Goal: Task Accomplishment & Management: Manage account settings

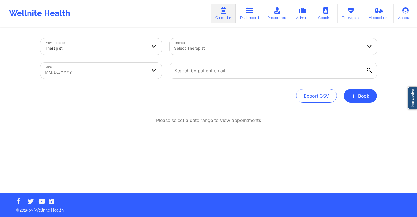
click at [207, 47] on div at bounding box center [268, 48] width 188 height 7
type input "richard ryan"
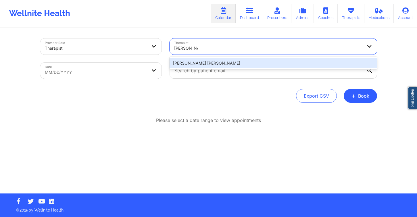
click at [217, 63] on div "[PERSON_NAME] [PERSON_NAME]" at bounding box center [273, 63] width 207 height 10
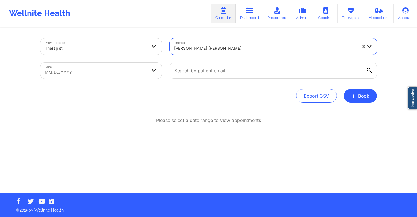
select select "2025-8"
select select "2025-9"
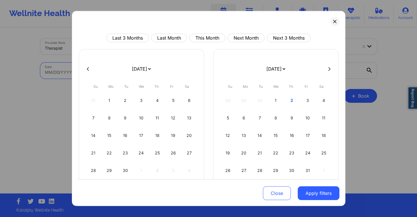
click at [76, 70] on body "Wellnite Health Calendar Dashboard Prescribers Admins Coaches Therapists Medica…" at bounding box center [208, 108] width 417 height 217
click at [322, 71] on div at bounding box center [208, 69] width 261 height 9
click at [326, 70] on button at bounding box center [329, 68] width 6 height 5
select select "2025-9"
select select "2025-10"
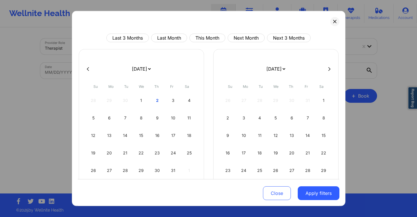
click at [328, 69] on icon at bounding box center [329, 69] width 2 height 4
select select "2025-10"
select select "2025-11"
click at [286, 120] on div "11" at bounding box center [291, 118] width 15 height 16
select select "2025-11"
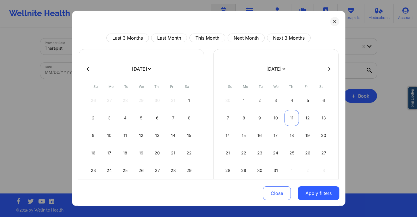
select select "2026-0"
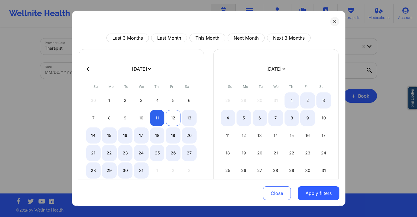
select select "2025-11"
select select "2026-0"
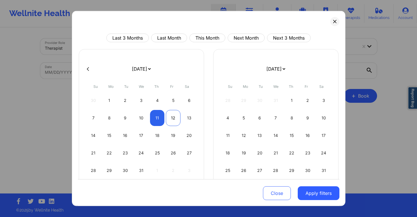
click at [171, 120] on div "12" at bounding box center [173, 118] width 15 height 16
select select "2025-11"
select select "2026-0"
click at [326, 190] on button "Apply filters" at bounding box center [319, 193] width 42 height 14
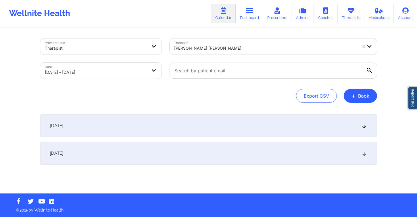
click at [257, 136] on div "December 11, 2025" at bounding box center [208, 125] width 337 height 23
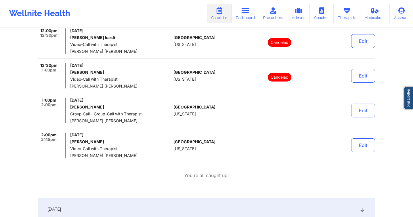
scroll to position [180, 0]
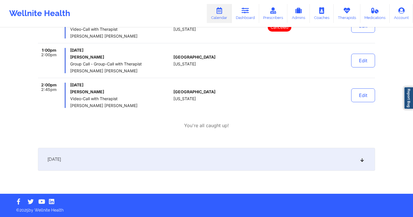
click at [90, 156] on div "December 12, 2025" at bounding box center [206, 159] width 337 height 23
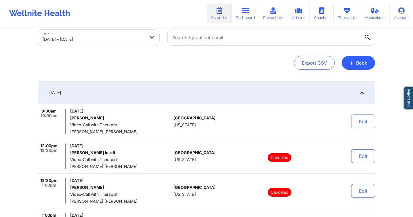
scroll to position [0, 0]
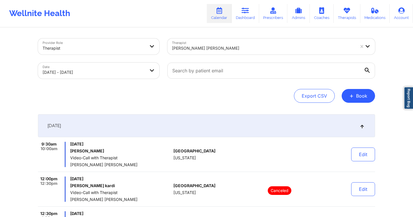
select select "2025-11"
select select "2026-0"
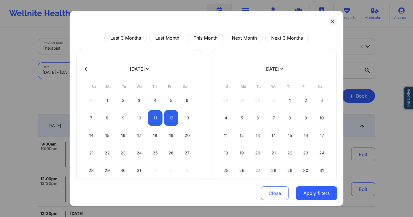
click at [90, 72] on body "Wellnite Health Calendar Dashboard Prescribers Admins Coaches Therapists Medica…" at bounding box center [206, 108] width 413 height 217
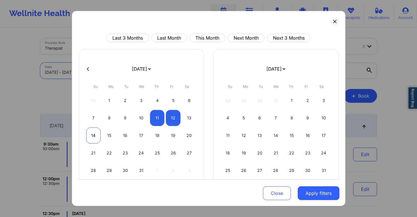
click at [93, 137] on div "14" at bounding box center [93, 136] width 15 height 16
select select "2025-11"
select select "2026-0"
select select "2025-11"
select select "2026-0"
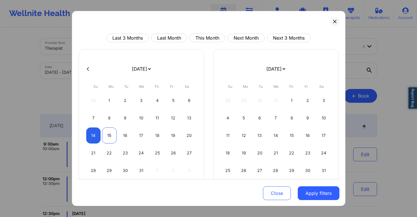
click at [108, 139] on div "15" at bounding box center [109, 136] width 15 height 16
select select "2025-11"
select select "2026-0"
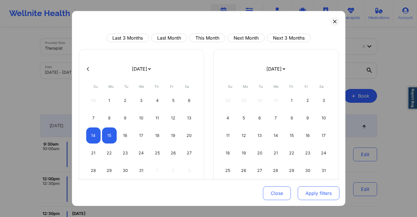
click at [317, 197] on button "Apply filters" at bounding box center [319, 193] width 42 height 14
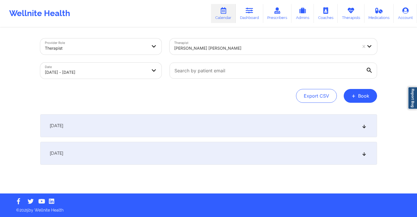
click at [258, 134] on div "December 14, 2025" at bounding box center [208, 125] width 337 height 23
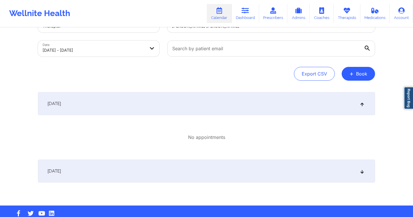
scroll to position [34, 0]
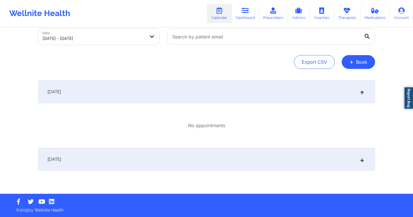
click at [238, 161] on div "December 15, 2025" at bounding box center [206, 159] width 337 height 23
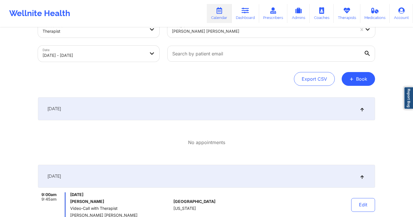
scroll to position [0, 0]
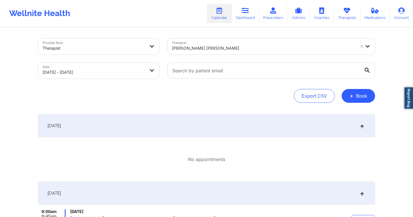
click at [90, 68] on body "Wellnite Health Calendar Dashboard Prescribers Admins Coaches Therapists Medica…" at bounding box center [206, 108] width 413 height 217
select select "2025-11"
select select "2026-0"
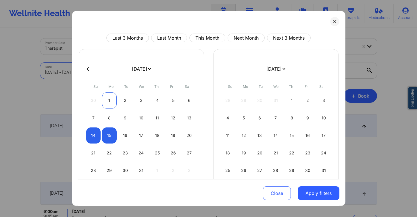
click at [109, 103] on div "1" at bounding box center [109, 101] width 15 height 16
select select "2025-11"
select select "2026-0"
select select "2025-11"
select select "2026-0"
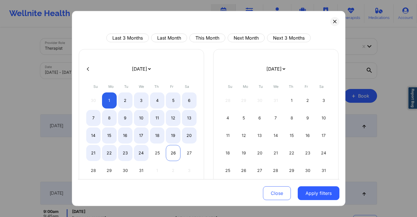
select select "2025-11"
select select "2026-0"
click at [176, 155] on div "26" at bounding box center [173, 153] width 15 height 16
select select "2025-11"
select select "2026-0"
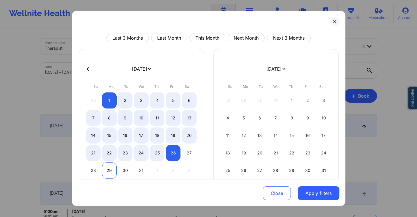
click at [114, 170] on div "29" at bounding box center [109, 171] width 15 height 16
select select "2025-11"
select select "2026-0"
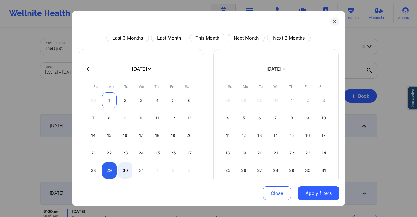
select select "2025-11"
select select "2026-0"
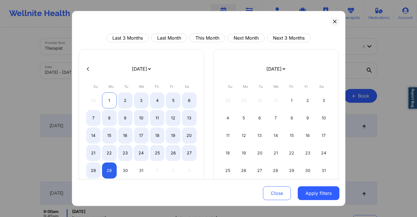
click at [105, 99] on div "1" at bounding box center [109, 101] width 15 height 16
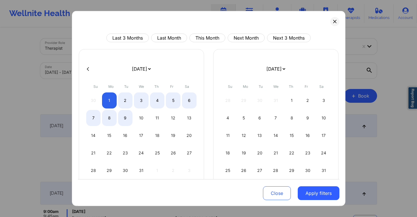
select select "2025-11"
select select "2026-0"
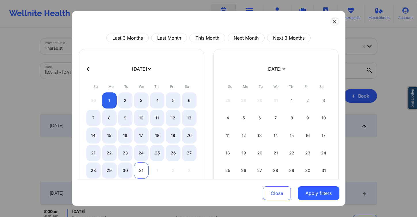
select select "2025-11"
select select "2026-0"
click at [128, 170] on div "30" at bounding box center [125, 171] width 15 height 16
select select "2025-11"
select select "2026-0"
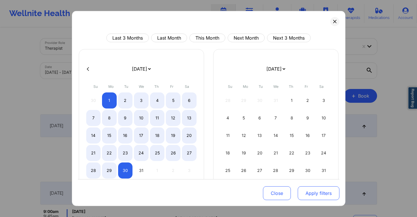
click at [319, 195] on button "Apply filters" at bounding box center [319, 193] width 42 height 14
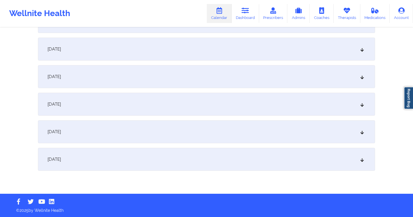
click at [164, 158] on div "December 30, 2025" at bounding box center [206, 159] width 337 height 23
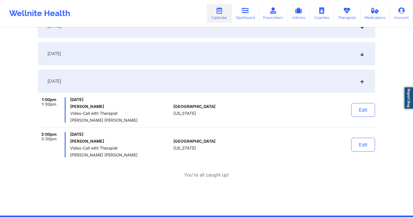
scroll to position [866, 0]
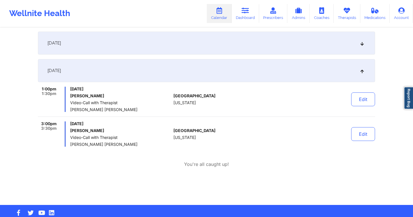
click at [109, 69] on div "December 30, 2025" at bounding box center [206, 70] width 337 height 23
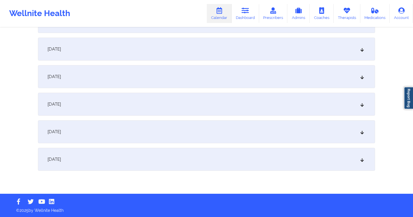
click at [97, 137] on div "December 29, 2025" at bounding box center [206, 131] width 337 height 23
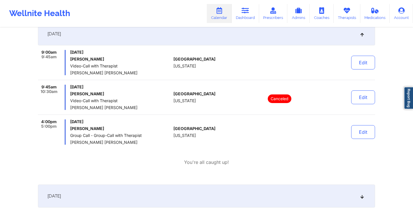
scroll to position [865, 0]
click at [362, 134] on button "Edit" at bounding box center [363, 132] width 24 height 14
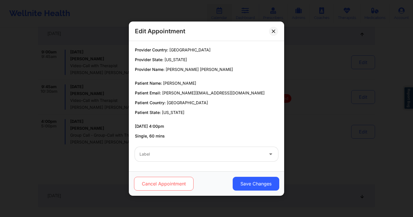
click at [177, 185] on button "Cancel Appointment" at bounding box center [163, 184] width 59 height 14
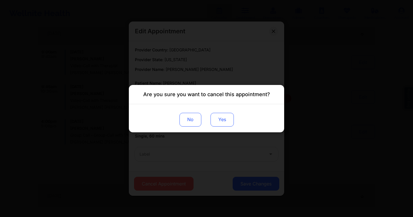
click at [230, 123] on button "Yes" at bounding box center [221, 120] width 23 height 14
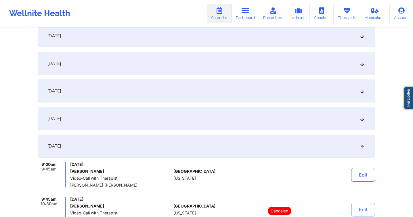
scroll to position [736, 0]
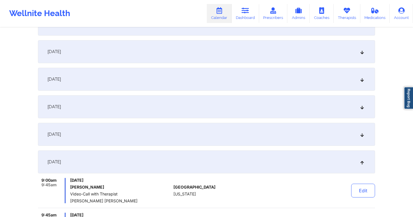
click at [116, 75] on div "December 26, 2025" at bounding box center [206, 79] width 337 height 23
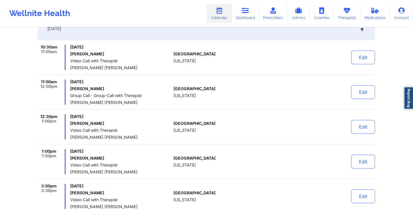
scroll to position [813, 0]
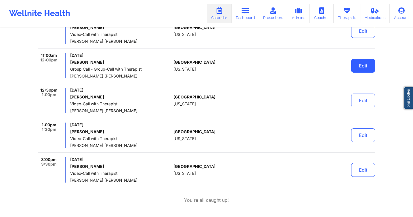
click at [367, 69] on button "Edit" at bounding box center [363, 66] width 24 height 14
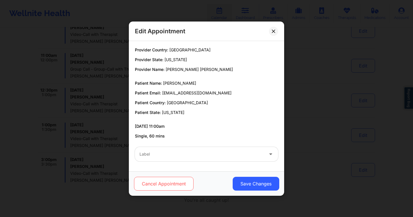
click at [182, 184] on button "Cancel Appointment" at bounding box center [163, 184] width 59 height 14
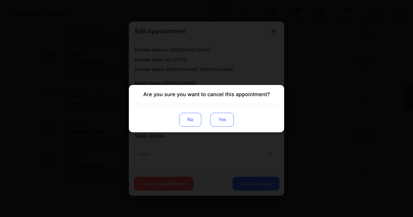
click at [225, 122] on button "Yes" at bounding box center [221, 120] width 23 height 14
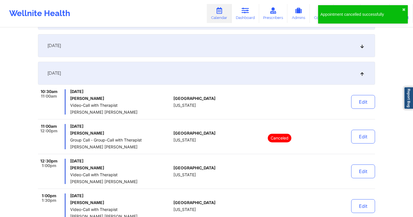
scroll to position [624, 0]
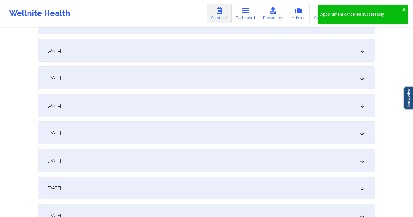
click at [93, 109] on div "December 19, 2025" at bounding box center [206, 105] width 337 height 23
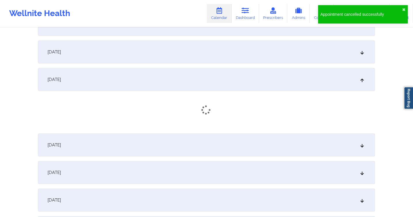
scroll to position [626, 0]
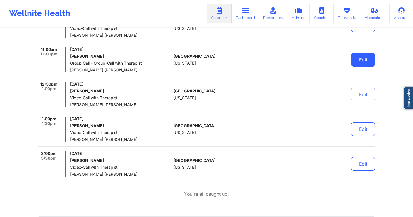
click at [371, 58] on button "Edit" at bounding box center [363, 60] width 24 height 14
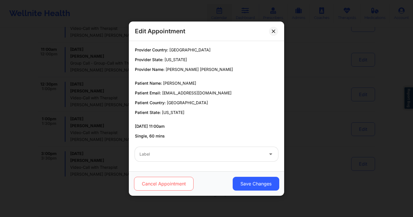
click at [176, 181] on button "Cancel Appointment" at bounding box center [163, 184] width 59 height 14
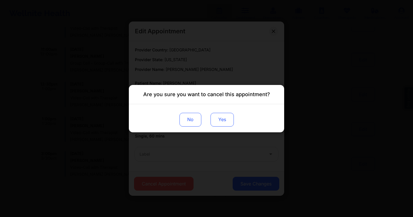
click at [228, 118] on button "Yes" at bounding box center [221, 120] width 23 height 14
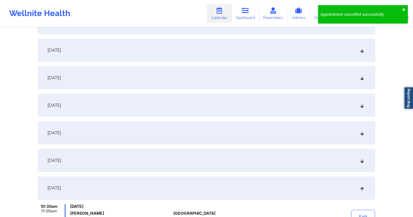
scroll to position [430, 0]
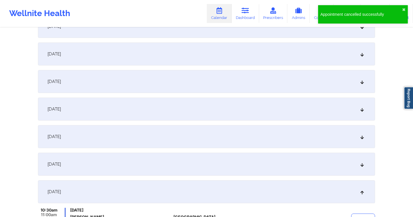
click at [61, 79] on span "December 15, 2025" at bounding box center [54, 82] width 14 height 6
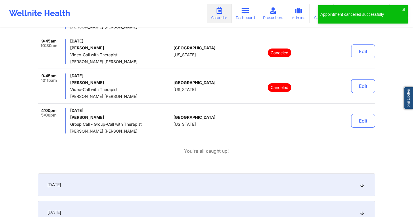
scroll to position [500, 0]
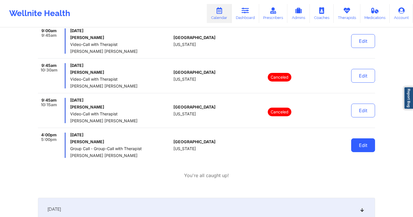
click at [369, 147] on button "Edit" at bounding box center [363, 145] width 24 height 14
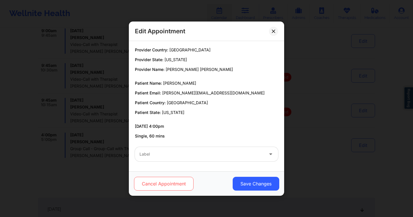
click at [176, 186] on button "Cancel Appointment" at bounding box center [163, 184] width 59 height 14
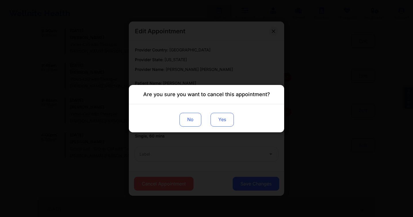
click at [223, 122] on button "Yes" at bounding box center [221, 120] width 23 height 14
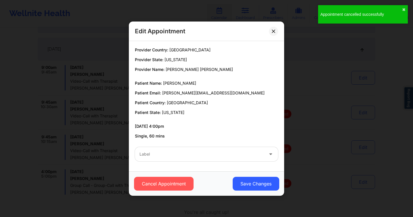
scroll to position [331, 0]
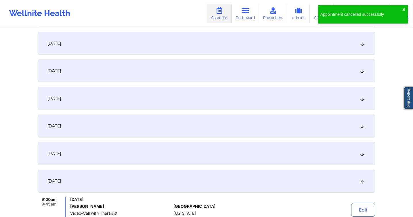
click at [61, 72] on span "December 11, 2025" at bounding box center [54, 71] width 14 height 6
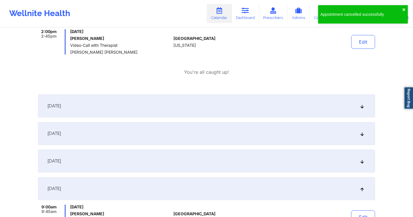
click at [61, 105] on span "December 12, 2025" at bounding box center [54, 106] width 14 height 6
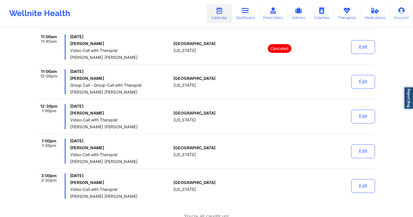
scroll to position [651, 0]
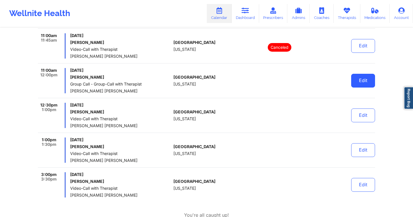
click at [367, 83] on button "Edit" at bounding box center [363, 81] width 24 height 14
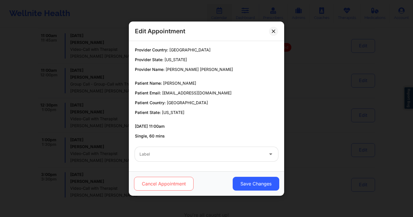
click at [165, 182] on button "Cancel Appointment" at bounding box center [163, 184] width 59 height 14
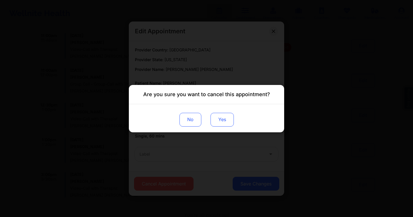
click at [227, 119] on button "Yes" at bounding box center [221, 120] width 23 height 14
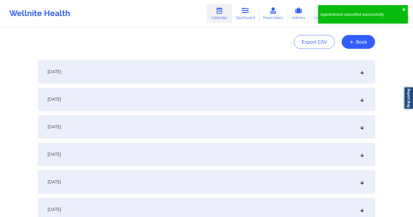
scroll to position [0, 0]
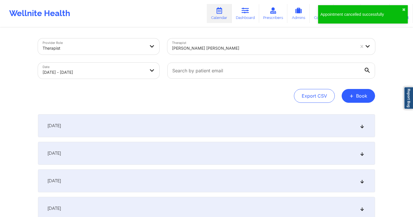
select select "2025-11"
select select "2026-0"
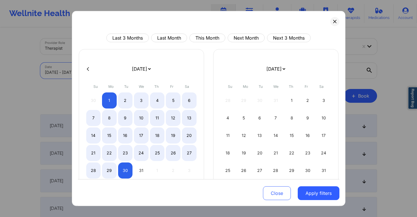
click at [87, 68] on icon at bounding box center [88, 69] width 2 height 4
select select "2025-10"
select select "2025-11"
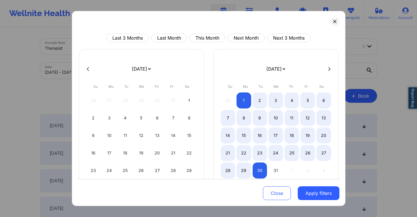
click at [87, 68] on icon at bounding box center [88, 69] width 2 height 4
select select "2025-9"
select select "2025-10"
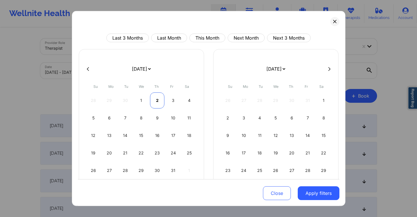
click at [152, 100] on div "2" at bounding box center [157, 101] width 15 height 16
select select "2025-9"
select select "2025-10"
click at [174, 104] on div "3" at bounding box center [173, 101] width 15 height 16
select select "2025-9"
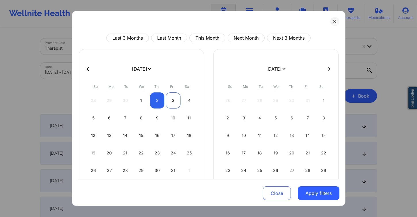
select select "2025-10"
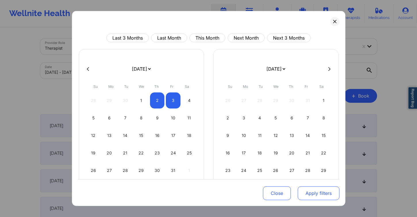
click at [300, 192] on button "Apply filters" at bounding box center [319, 193] width 42 height 14
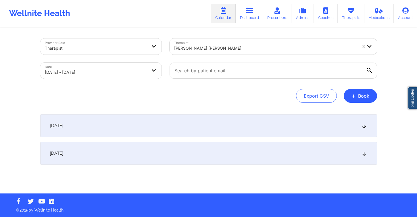
click at [202, 49] on div at bounding box center [265, 48] width 183 height 7
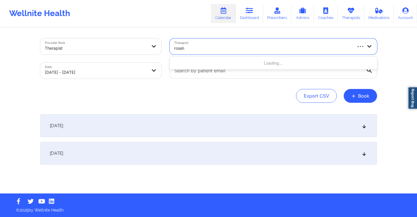
type input "rosalva"
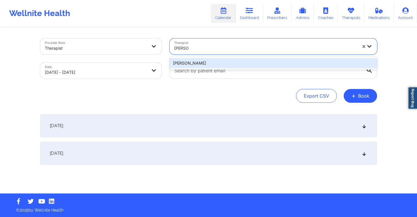
click at [219, 65] on div "Rosalva Aguilar" at bounding box center [273, 63] width 207 height 10
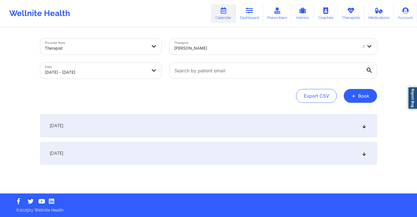
click at [108, 128] on div "[DATE]" at bounding box center [208, 125] width 337 height 23
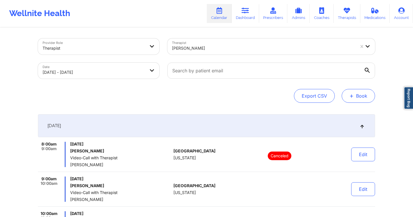
click at [353, 95] on span "+" at bounding box center [351, 95] width 4 height 3
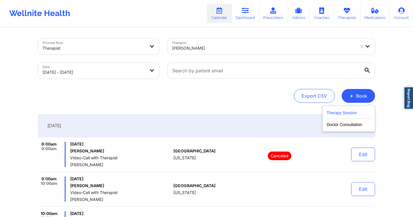
click at [346, 114] on button "Therapy Session" at bounding box center [348, 113] width 44 height 9
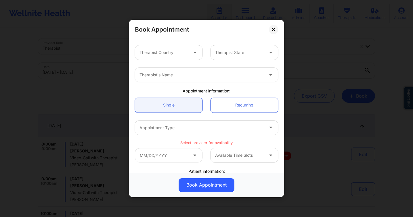
click at [192, 54] on div at bounding box center [195, 52] width 7 height 7
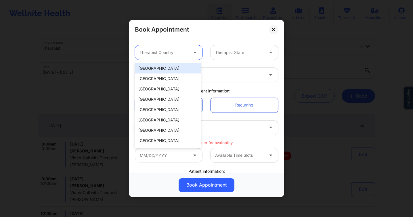
click at [184, 66] on div "[GEOGRAPHIC_DATA]" at bounding box center [168, 68] width 66 height 10
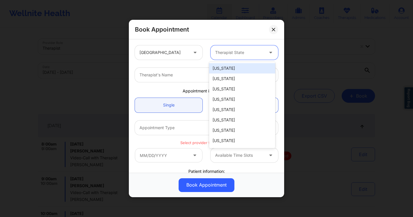
click at [251, 58] on div "Therapist State" at bounding box center [237, 52] width 54 height 14
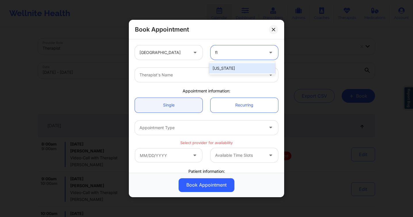
type input "flo"
click at [228, 67] on div "[US_STATE]" at bounding box center [242, 68] width 66 height 10
click at [213, 77] on div at bounding box center [201, 75] width 124 height 7
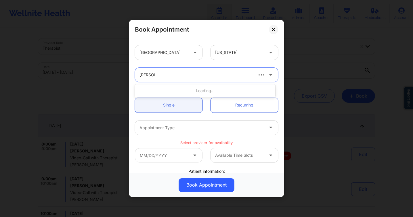
type input "rosalva a"
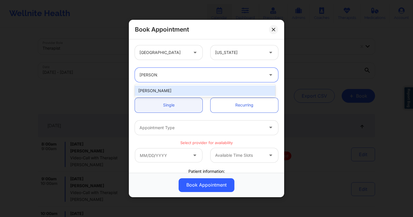
click at [198, 93] on div "Rosalva Aguilar" at bounding box center [205, 91] width 140 height 10
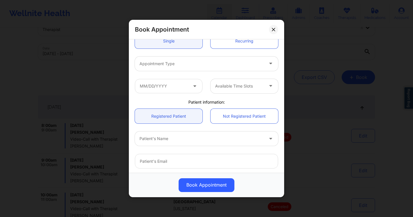
scroll to position [110, 0]
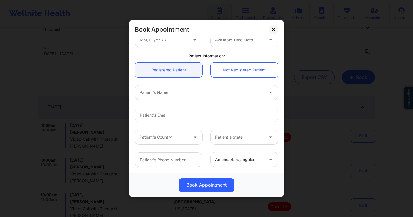
click at [174, 92] on div at bounding box center [201, 92] width 124 height 7
type input "jessica more"
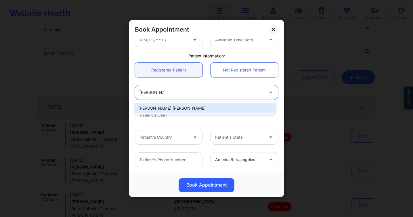
click at [170, 109] on div "Jessica Moreno Shelley" at bounding box center [205, 108] width 140 height 10
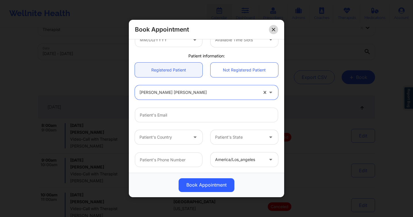
drag, startPoint x: 275, startPoint y: 34, endPoint x: 270, endPoint y: 31, distance: 5.5
click at [274, 32] on div "Book Appointment" at bounding box center [206, 30] width 155 height 20
click at [273, 30] on icon at bounding box center [273, 29] width 3 height 3
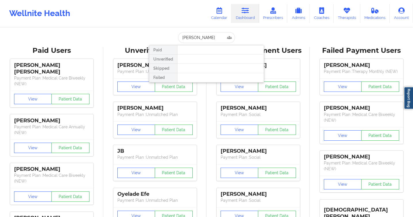
type input "[PERSON_NAME]"
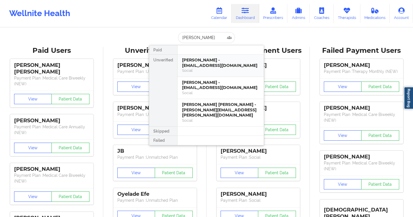
click at [213, 69] on div "Social" at bounding box center [220, 70] width 77 height 5
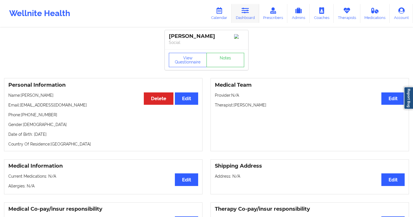
click at [244, 11] on icon at bounding box center [244, 10] width 7 height 6
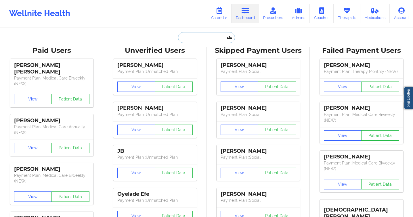
click at [197, 33] on input "text" at bounding box center [206, 37] width 57 height 11
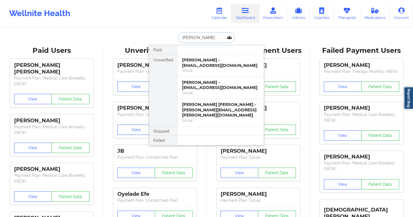
type input "michelle gon"
click at [200, 83] on div "Michelle Gonzalez - michygon1210@aol.com" at bounding box center [220, 85] width 77 height 11
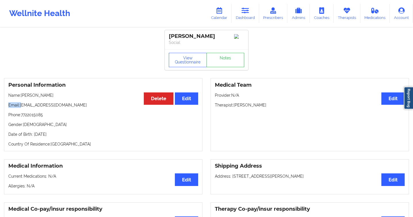
drag, startPoint x: 43, startPoint y: 103, endPoint x: 32, endPoint y: 107, distance: 12.6
click at [23, 106] on div "Personal Information Edit Delete Name: Michelle Gonzalez Email: michygon1210@ao…" at bounding box center [103, 114] width 198 height 73
click at [71, 118] on p "Phone: 7722015085" at bounding box center [103, 115] width 190 height 6
drag, startPoint x: 68, startPoint y: 107, endPoint x: 20, endPoint y: 109, distance: 48.0
click at [20, 108] on p "Email: michygon1210@aol.com" at bounding box center [103, 105] width 190 height 6
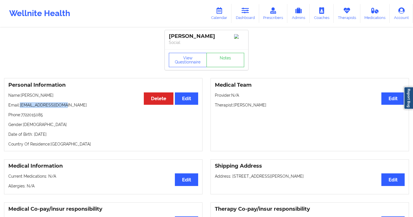
copy p "michygon1210@aol.com"
click at [245, 18] on link "Dashboard" at bounding box center [245, 13] width 28 height 19
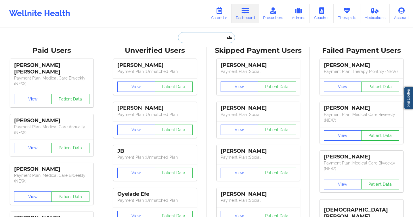
click at [188, 42] on input "text" at bounding box center [206, 37] width 57 height 11
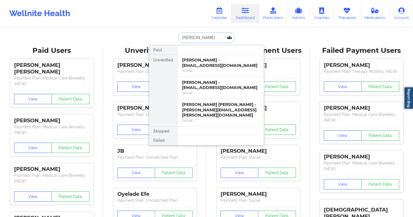
type input "jessica more"
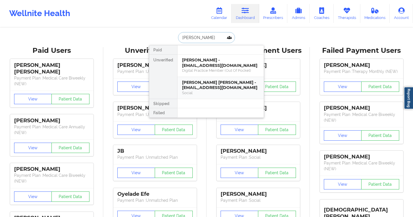
click at [217, 91] on div "Social" at bounding box center [220, 93] width 77 height 5
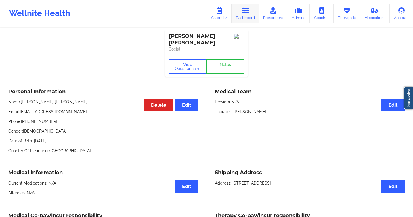
click at [250, 17] on link "Dashboard" at bounding box center [245, 13] width 28 height 19
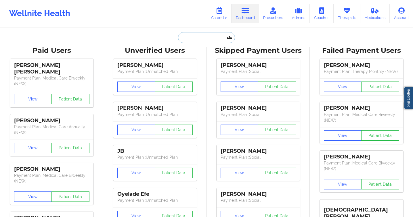
click at [198, 40] on input "text" at bounding box center [206, 37] width 57 height 11
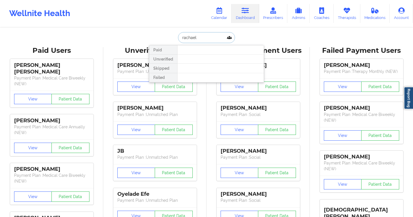
type input "rachael"
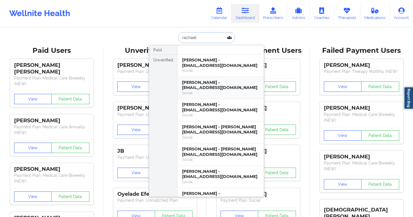
click at [221, 85] on div "Rachael Johnson - iney0302@gmail.com" at bounding box center [220, 85] width 77 height 11
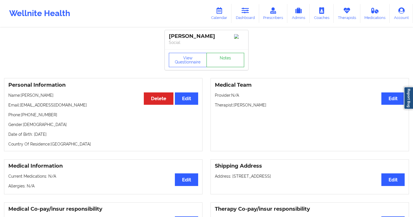
click at [214, 62] on link "Notes" at bounding box center [225, 60] width 38 height 14
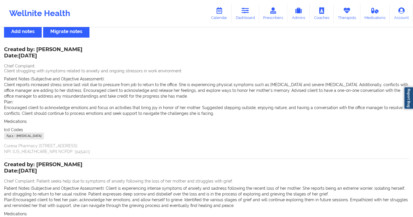
scroll to position [91, 0]
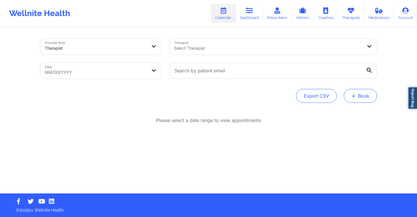
click at [351, 95] on button "+ Book" at bounding box center [360, 96] width 33 height 14
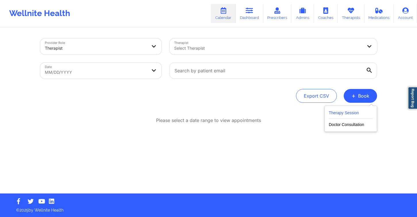
click at [336, 113] on button "Therapy Session" at bounding box center [351, 113] width 44 height 9
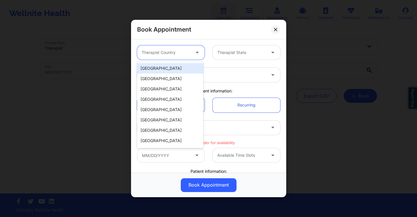
click at [191, 52] on div at bounding box center [198, 52] width 14 height 14
click at [180, 70] on div "[GEOGRAPHIC_DATA]" at bounding box center [170, 68] width 66 height 10
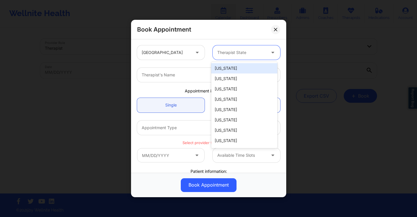
click at [242, 56] on div at bounding box center [241, 52] width 49 height 7
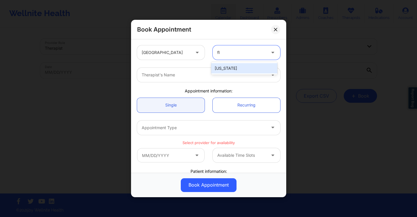
type input "flo"
click at [242, 63] on div "[US_STATE]" at bounding box center [244, 68] width 66 height 13
click at [227, 70] on div "[US_STATE]" at bounding box center [244, 68] width 66 height 10
click at [219, 74] on div at bounding box center [204, 75] width 124 height 7
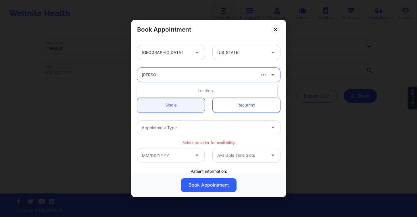
type input "rosalva ag"
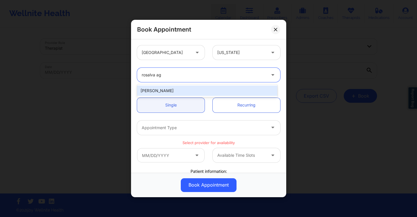
click at [210, 93] on div "Rosalva Aguilar" at bounding box center [207, 91] width 140 height 10
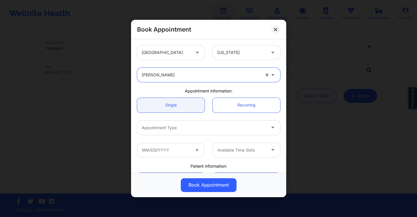
click at [185, 126] on div at bounding box center [204, 127] width 124 height 7
click at [169, 88] on div "Appointment information:" at bounding box center [208, 91] width 151 height 6
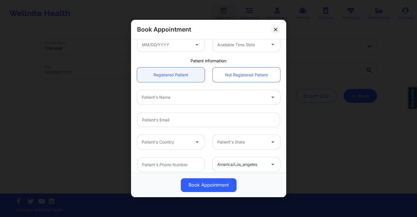
scroll to position [110, 0]
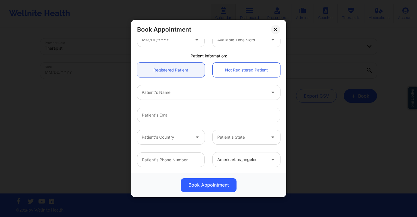
click at [187, 93] on div at bounding box center [204, 92] width 124 height 7
type input "jessica more"
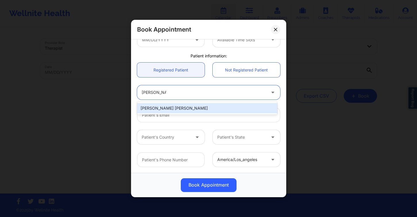
click at [191, 107] on div "Jessica Moreno Shelley" at bounding box center [207, 108] width 140 height 10
type input "jessicalm03@yahoo.com"
type input "+1904-303-8083"
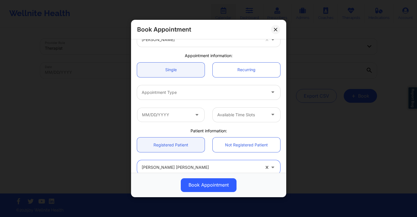
scroll to position [0, 0]
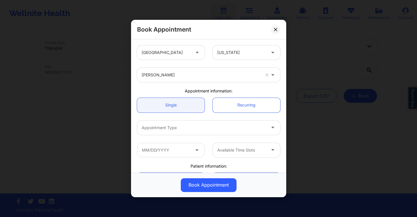
click at [177, 120] on div "Appointment Type" at bounding box center [208, 128] width 151 height 22
click at [180, 125] on div at bounding box center [204, 127] width 124 height 7
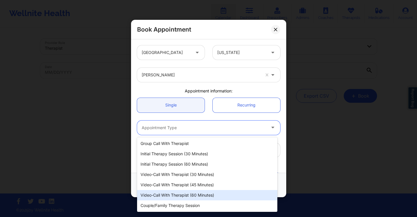
click at [191, 192] on div "Video-Call with Therapist (60 minutes)" at bounding box center [207, 195] width 140 height 10
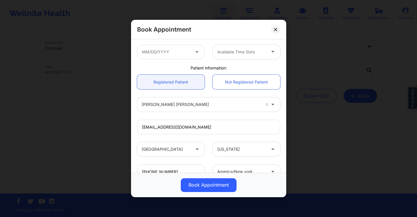
scroll to position [98, 0]
click at [189, 57] on input "text" at bounding box center [171, 52] width 68 height 14
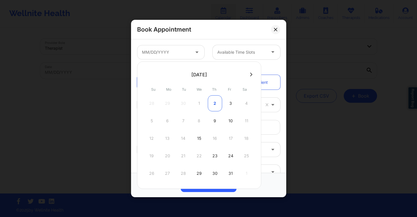
click at [210, 100] on div "2" at bounding box center [215, 103] width 14 height 16
type input "10/02/2025"
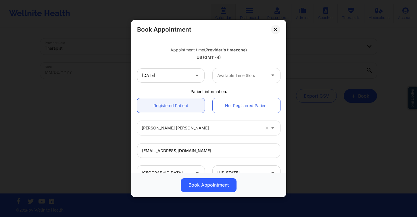
click at [227, 72] on div "Available Time Slots" at bounding box center [240, 75] width 54 height 14
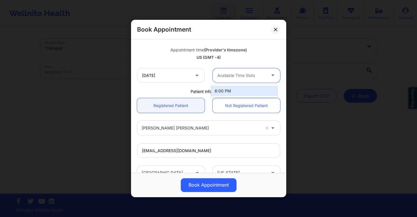
click at [227, 72] on div at bounding box center [241, 75] width 49 height 7
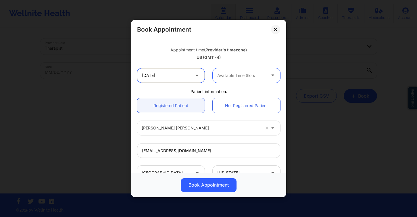
click at [165, 72] on input "10/02/2025" at bounding box center [171, 75] width 68 height 14
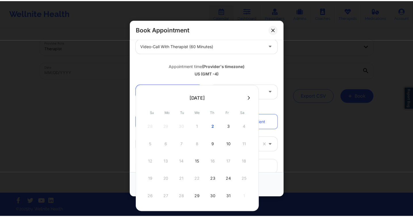
scroll to position [56, 0]
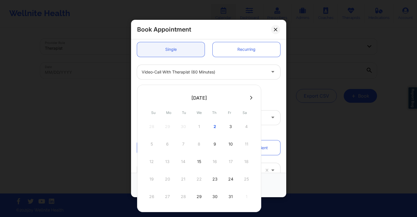
click at [202, 72] on div at bounding box center [204, 72] width 124 height 7
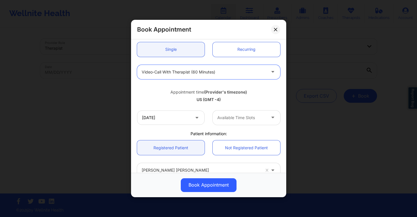
click at [202, 72] on div at bounding box center [204, 72] width 124 height 7
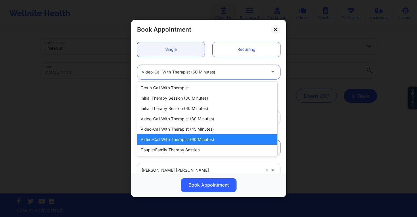
click at [202, 72] on div at bounding box center [204, 72] width 124 height 7
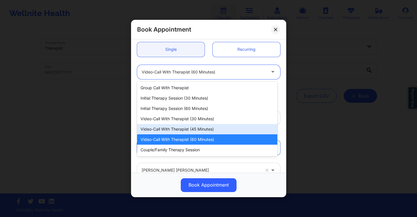
click at [204, 127] on div "Video-Call with Therapist (45 minutes)" at bounding box center [207, 129] width 140 height 10
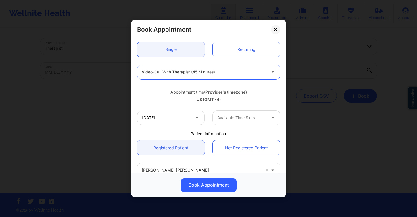
click at [231, 118] on div at bounding box center [241, 117] width 49 height 7
click at [175, 115] on input "10/02/2025" at bounding box center [171, 118] width 68 height 14
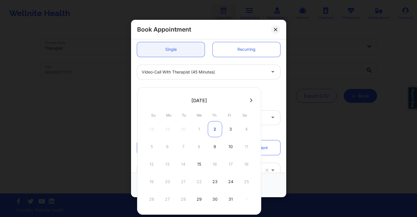
click at [213, 128] on div "2" at bounding box center [215, 129] width 14 height 16
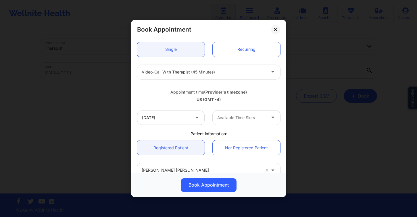
click at [249, 120] on div at bounding box center [241, 117] width 49 height 7
click at [216, 74] on div at bounding box center [204, 72] width 124 height 7
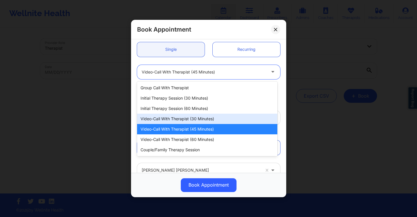
click at [209, 119] on div "Video-Call with Therapist (30 minutes)" at bounding box center [207, 119] width 140 height 10
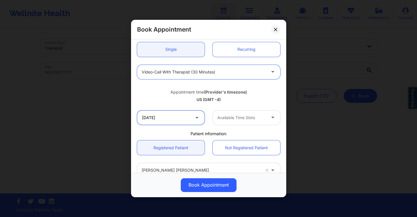
click at [192, 118] on input "10/02/2025" at bounding box center [171, 118] width 68 height 14
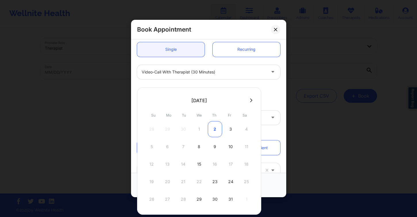
click at [211, 129] on div "2" at bounding box center [215, 129] width 14 height 16
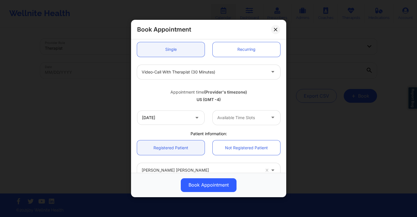
click at [246, 120] on div at bounding box center [241, 117] width 49 height 7
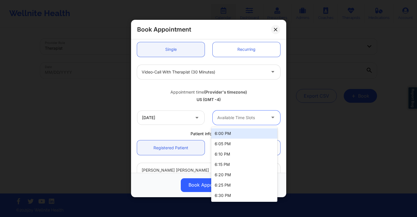
click at [194, 90] on div "Appointment time (Provider's timezone)" at bounding box center [208, 92] width 143 height 6
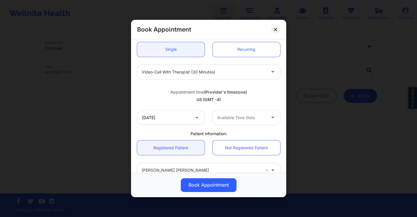
click at [196, 77] on div "Video-Call with Therapist (30 minutes)" at bounding box center [204, 72] width 124 height 14
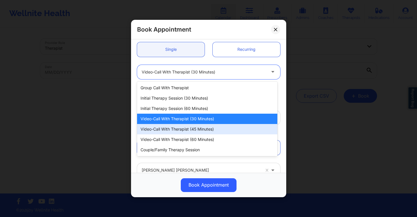
click at [208, 129] on div "Video-Call with Therapist (45 minutes)" at bounding box center [207, 129] width 140 height 10
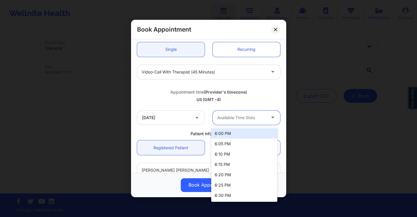
click at [240, 122] on div "Available Time Slots" at bounding box center [240, 118] width 54 height 14
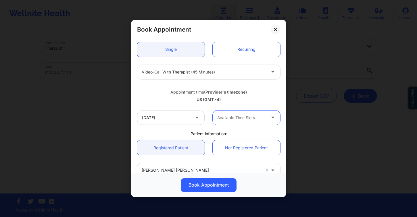
click at [239, 122] on div "Available Time Slots" at bounding box center [240, 118] width 54 height 14
click at [276, 32] on button at bounding box center [275, 29] width 9 height 9
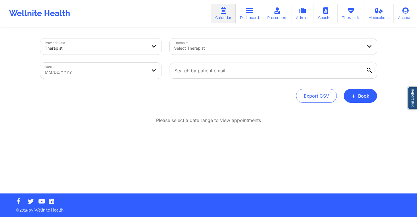
select select "2025-8"
select select "2025-9"
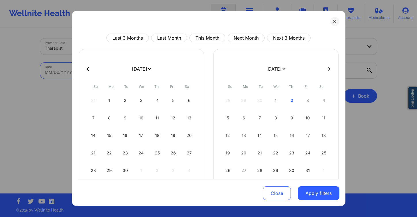
click at [102, 76] on body "Wellnite Health Calendar Dashboard Prescribers Admins Coaches Therapists Medica…" at bounding box center [208, 108] width 417 height 217
click at [288, 101] on div "2" at bounding box center [291, 101] width 15 height 16
select select "2025-9"
select select "2025-10"
select select "2025-9"
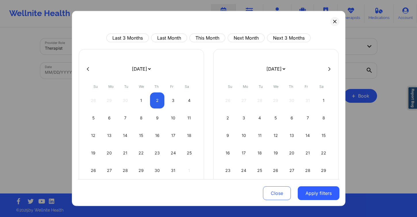
select select "2025-10"
select select "2025-9"
select select "2025-10"
select select "2025-9"
select select "2025-10"
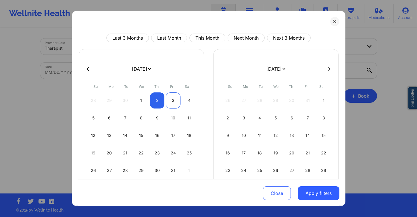
click at [170, 99] on div "3" at bounding box center [173, 101] width 15 height 16
select select "2025-9"
select select "2025-10"
click at [314, 189] on button "Apply filters" at bounding box center [319, 193] width 42 height 14
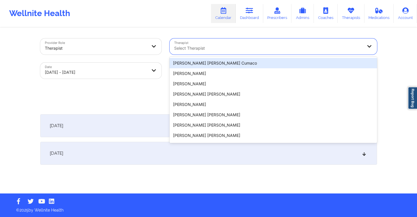
click at [230, 46] on div at bounding box center [268, 48] width 188 height 7
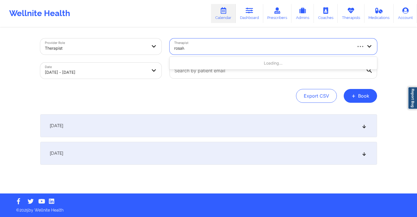
type input "rosalva"
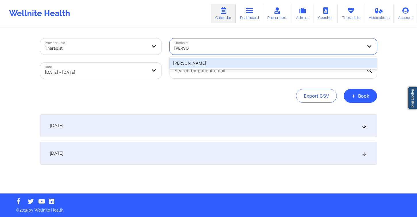
click at [230, 67] on div "Rosalva Aguilar" at bounding box center [273, 63] width 207 height 10
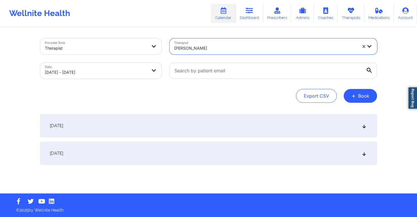
click at [315, 121] on div "October 2, 2025" at bounding box center [208, 125] width 337 height 23
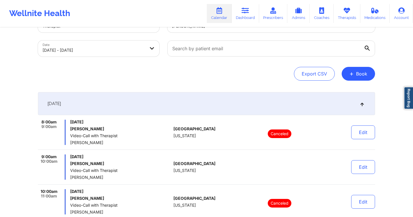
scroll to position [0, 0]
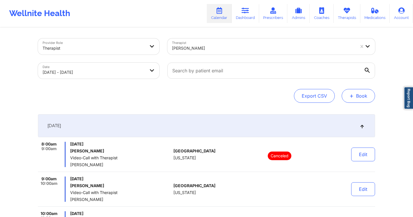
click at [361, 99] on button "+ Book" at bounding box center [357, 96] width 33 height 14
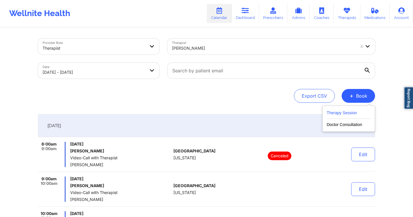
click at [338, 112] on button "Therapy Session" at bounding box center [348, 113] width 44 height 9
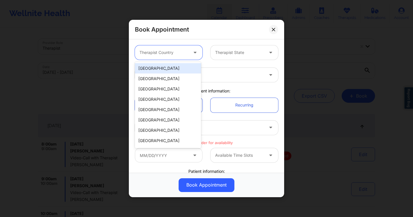
click at [172, 51] on div at bounding box center [163, 52] width 49 height 7
click at [169, 70] on div "[GEOGRAPHIC_DATA]" at bounding box center [168, 68] width 66 height 10
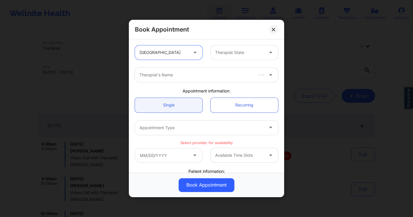
click at [231, 55] on div at bounding box center [239, 52] width 49 height 7
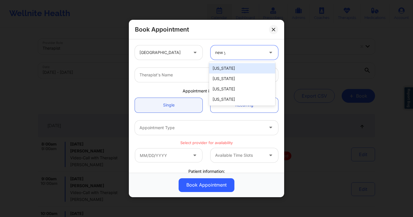
type input "new yo"
drag, startPoint x: 237, startPoint y: 66, endPoint x: 234, endPoint y: 70, distance: 5.1
click at [237, 66] on div "[US_STATE]" at bounding box center [242, 68] width 66 height 10
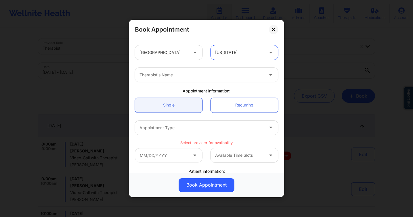
click at [230, 74] on div at bounding box center [201, 75] width 124 height 7
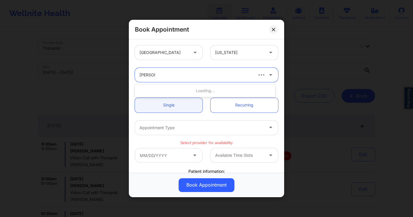
type input "richard ry"
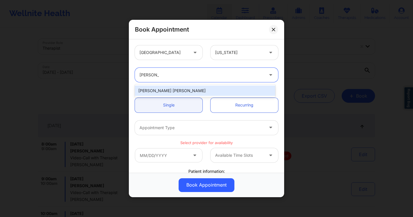
click at [199, 93] on div "Richard Ryan Kenneth Pollino" at bounding box center [205, 91] width 140 height 10
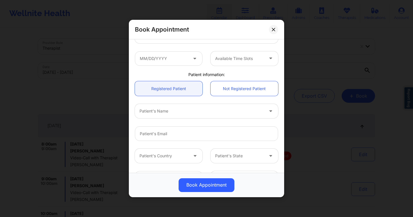
scroll to position [110, 0]
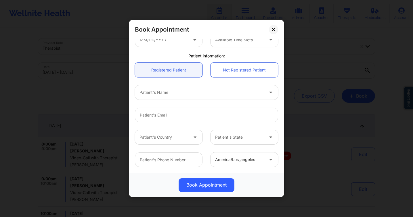
click at [183, 88] on div "Patient's Name" at bounding box center [199, 92] width 129 height 14
type input "eleni"
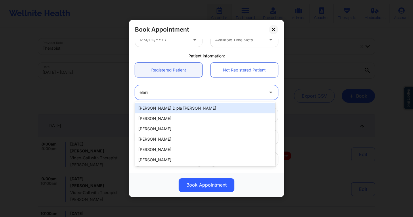
click at [197, 108] on div "Eleni Dipla Hernandez" at bounding box center [205, 108] width 140 height 10
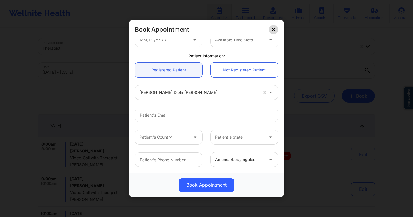
click at [270, 32] on button at bounding box center [273, 29] width 9 height 9
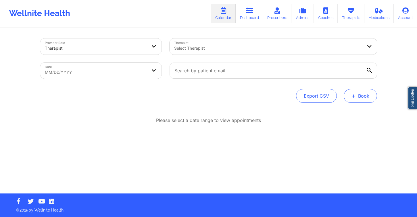
click at [370, 100] on button "+ Book" at bounding box center [360, 96] width 33 height 14
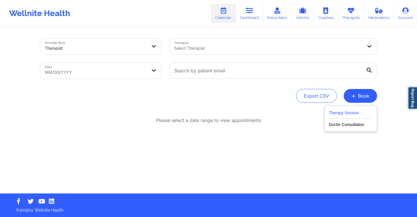
click at [351, 112] on button "Therapy Session" at bounding box center [351, 113] width 44 height 9
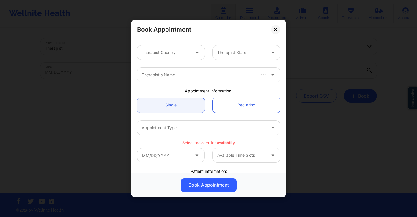
click at [171, 55] on div at bounding box center [166, 52] width 49 height 7
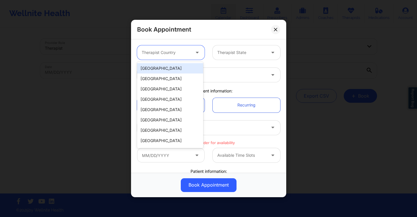
click at [170, 69] on div "[GEOGRAPHIC_DATA]" at bounding box center [170, 68] width 66 height 10
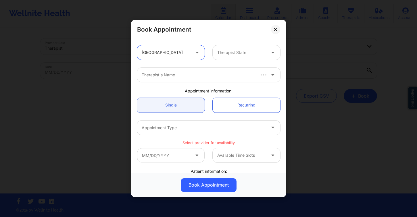
click at [241, 57] on div "Therapist State" at bounding box center [240, 52] width 54 height 14
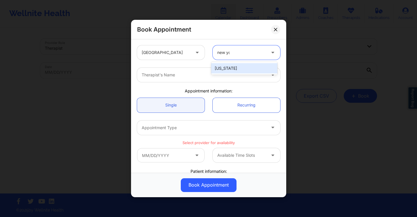
type input "new yor"
click at [238, 69] on div "[US_STATE]" at bounding box center [244, 68] width 66 height 10
click at [215, 78] on div at bounding box center [204, 75] width 124 height 7
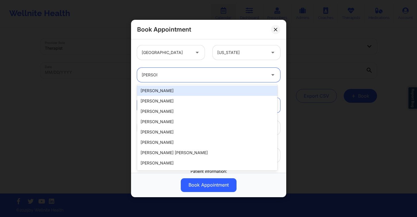
type input "[PERSON_NAME]"
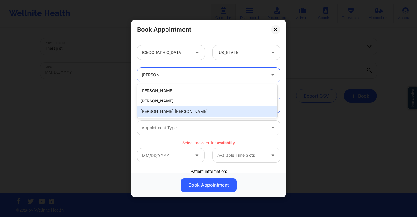
click at [186, 110] on div "[PERSON_NAME] [PERSON_NAME]" at bounding box center [207, 111] width 140 height 10
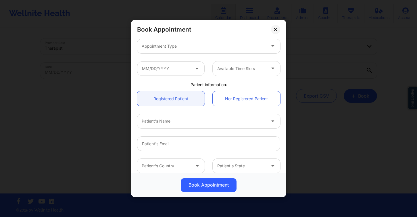
scroll to position [97, 0]
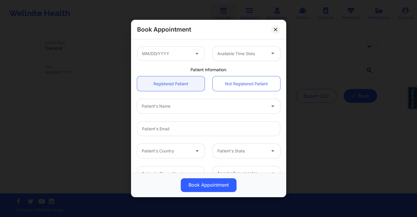
click at [175, 106] on div at bounding box center [204, 106] width 124 height 7
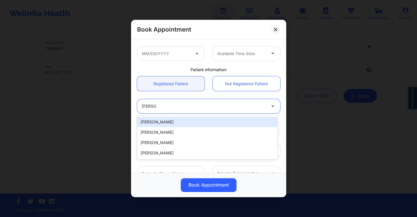
type input "[PERSON_NAME]"
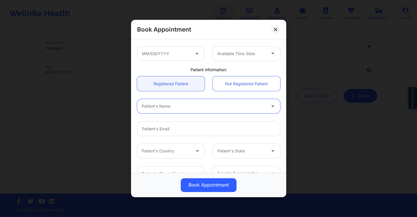
click at [173, 107] on div at bounding box center [204, 106] width 124 height 7
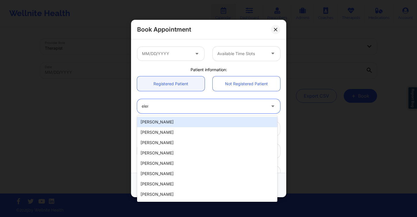
type input "eleni"
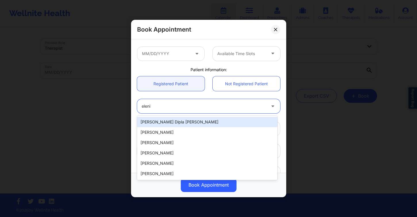
click at [170, 121] on div "[PERSON_NAME] Dipla [PERSON_NAME]" at bounding box center [207, 122] width 140 height 10
type input "[EMAIL_ADDRESS][DOMAIN_NAME]"
type input "[PHONE_NUMBER]"
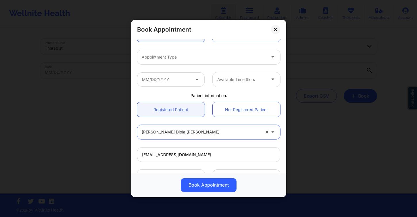
scroll to position [70, 0]
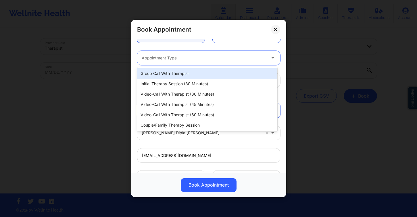
click at [170, 63] on div "Appointment Type" at bounding box center [201, 58] width 129 height 14
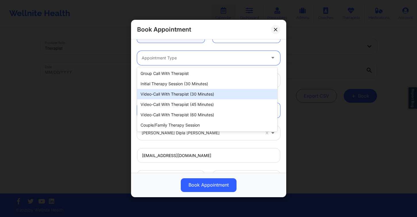
click at [195, 93] on div "Video-Call with Therapist (30 minutes)" at bounding box center [207, 94] width 140 height 10
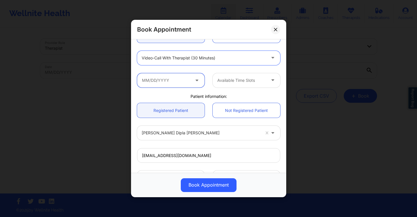
click at [173, 84] on input "text" at bounding box center [171, 80] width 68 height 14
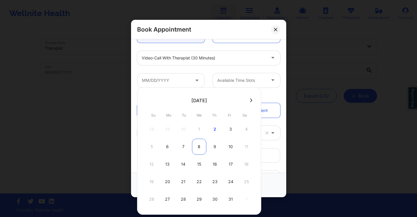
click at [199, 147] on div "8" at bounding box center [199, 147] width 14 height 16
type input "[DATE]"
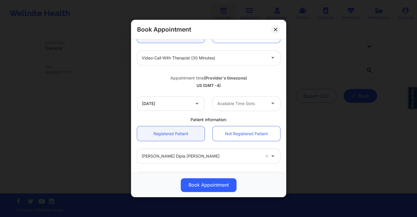
click at [243, 104] on div at bounding box center [241, 103] width 49 height 7
click at [175, 87] on div "US (GMT -4)" at bounding box center [208, 86] width 143 height 6
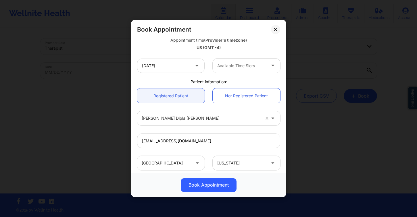
scroll to position [102, 0]
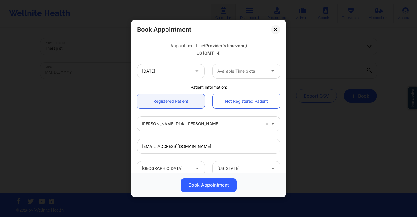
click at [254, 77] on div "Available Time Slots" at bounding box center [240, 71] width 54 height 14
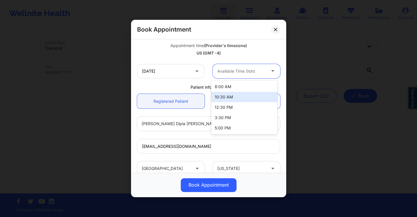
click at [201, 56] on div "Appointment time (Provider's timezone) [GEOGRAPHIC_DATA] (GMT -4)" at bounding box center [208, 48] width 151 height 23
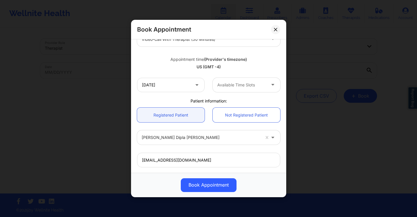
scroll to position [51, 0]
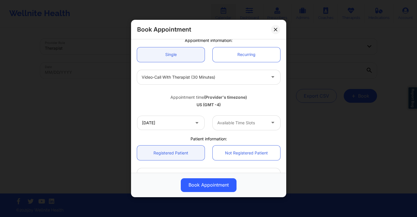
click at [198, 78] on div at bounding box center [204, 77] width 124 height 7
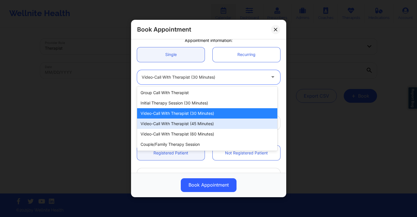
click at [216, 125] on div "Video-Call with Therapist (45 minutes)" at bounding box center [207, 124] width 140 height 10
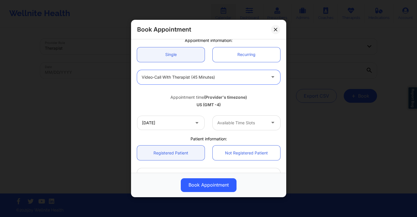
click at [243, 128] on div "Available Time Slots" at bounding box center [240, 123] width 54 height 14
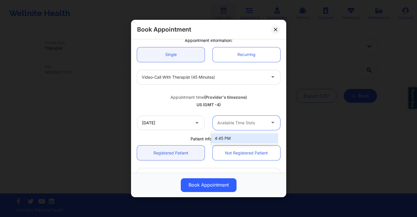
click at [205, 97] on b "(Provider's timezone)" at bounding box center [225, 97] width 43 height 5
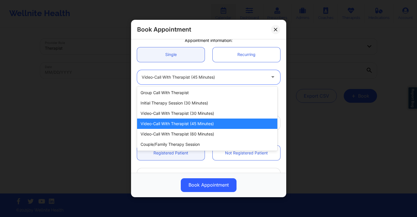
click at [202, 80] on div at bounding box center [204, 77] width 124 height 7
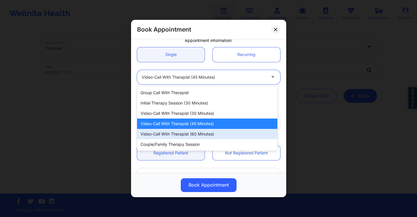
click at [207, 136] on div "Video-Call with Therapist (60 minutes)" at bounding box center [207, 134] width 140 height 10
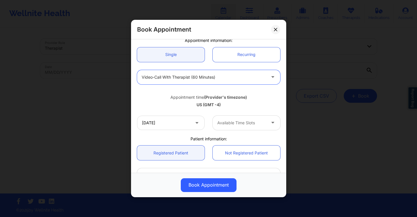
click at [230, 124] on div at bounding box center [241, 123] width 49 height 7
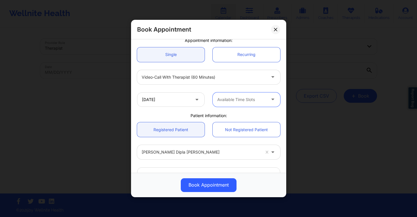
click at [226, 97] on div at bounding box center [241, 99] width 49 height 7
click at [225, 97] on div at bounding box center [241, 99] width 49 height 7
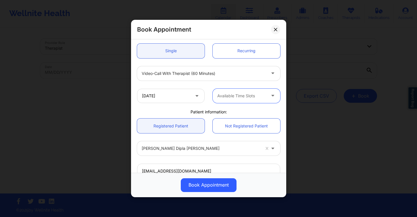
scroll to position [54, 0]
click at [330, 83] on div "Book Appointment [GEOGRAPHIC_DATA] [US_STATE] [PERSON_NAME] [PERSON_NAME] Appoi…" at bounding box center [208, 108] width 417 height 217
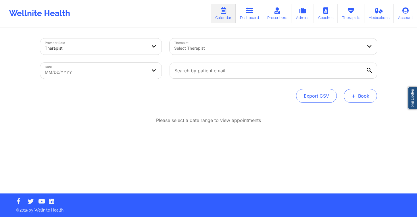
click at [367, 93] on button "+ Book" at bounding box center [360, 96] width 33 height 14
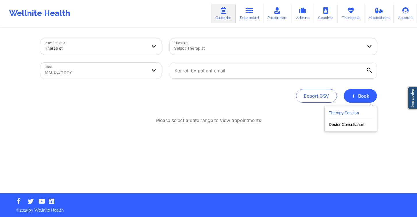
click at [358, 114] on button "Therapy Session" at bounding box center [351, 113] width 44 height 9
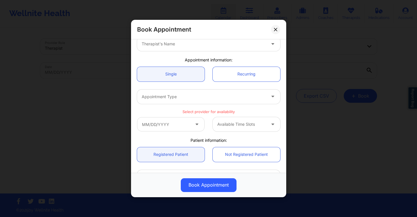
scroll to position [50, 0]
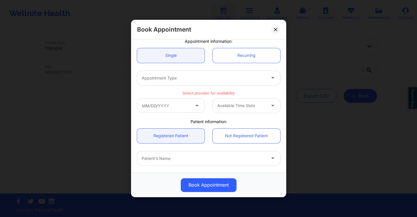
click at [201, 72] on div "Appointment Type" at bounding box center [201, 78] width 129 height 14
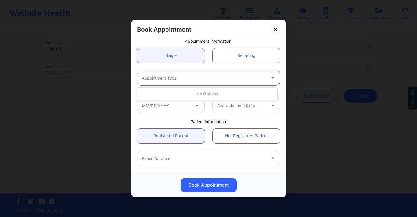
click at [200, 77] on div at bounding box center [204, 78] width 124 height 7
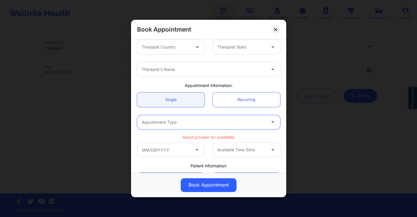
scroll to position [0, 0]
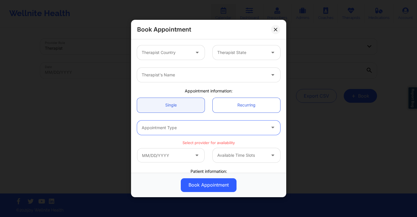
click at [188, 56] on div "Therapist Country" at bounding box center [164, 52] width 54 height 14
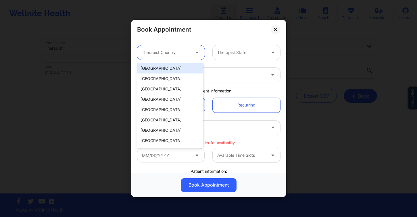
click at [179, 72] on div "[GEOGRAPHIC_DATA]" at bounding box center [170, 68] width 66 height 10
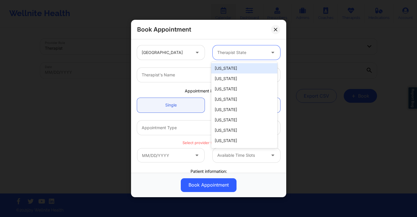
click at [234, 52] on div at bounding box center [241, 52] width 49 height 7
type input "f"
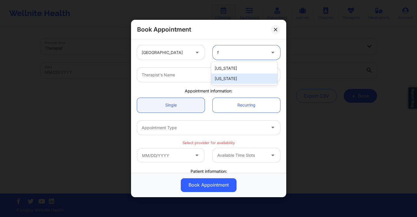
click at [227, 84] on div "California Florida" at bounding box center [244, 73] width 66 height 23
click at [227, 82] on div "[US_STATE]" at bounding box center [244, 79] width 66 height 10
click at [200, 75] on div at bounding box center [204, 75] width 124 height 7
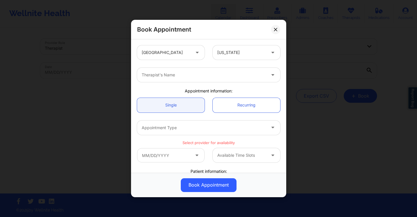
click at [192, 84] on div "Therapist's Name" at bounding box center [208, 75] width 151 height 22
click at [193, 72] on div at bounding box center [204, 75] width 124 height 7
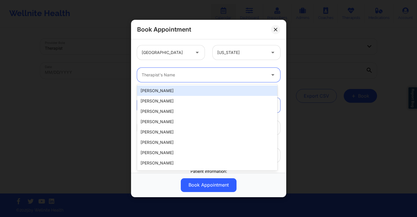
click at [173, 92] on div "[PERSON_NAME]" at bounding box center [207, 91] width 140 height 10
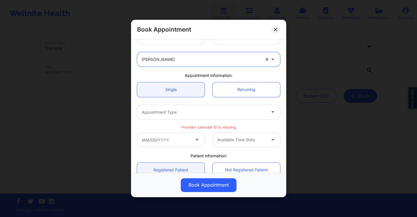
scroll to position [16, 0]
drag, startPoint x: 203, startPoint y: 119, endPoint x: 205, endPoint y: 113, distance: 6.6
click at [203, 119] on div "Appointment Type" at bounding box center [201, 112] width 129 height 14
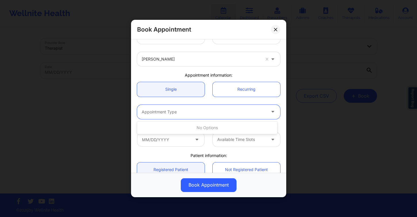
click at [205, 113] on div at bounding box center [204, 112] width 124 height 7
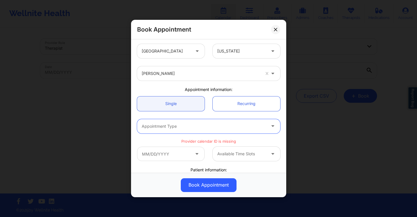
scroll to position [0, 0]
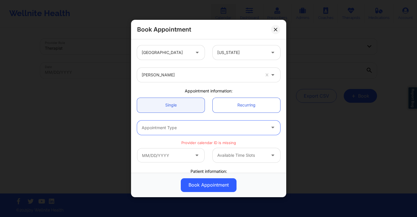
click at [194, 80] on div "[PERSON_NAME]" at bounding box center [201, 75] width 118 height 14
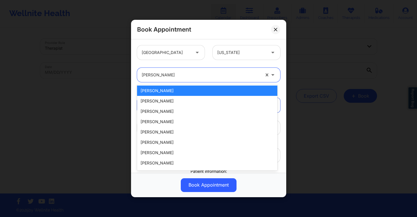
click at [198, 76] on div at bounding box center [201, 75] width 118 height 7
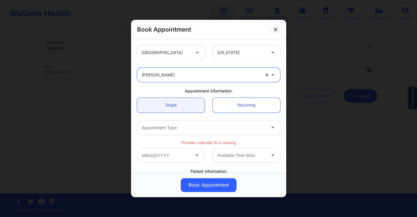
click at [195, 127] on div at bounding box center [204, 127] width 124 height 7
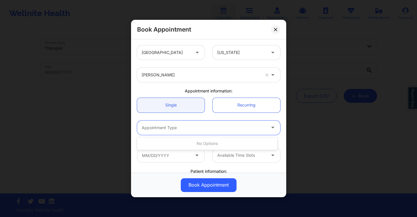
click at [177, 80] on div "[PERSON_NAME]" at bounding box center [201, 75] width 118 height 14
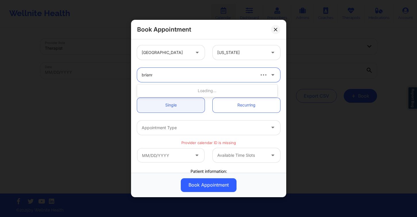
type input "brianna"
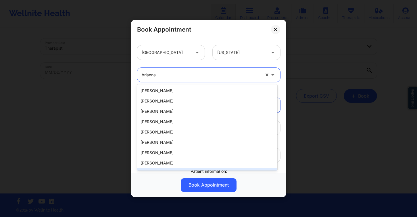
scroll to position [111, 0]
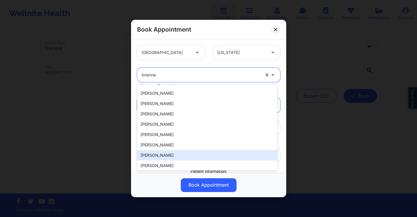
click at [181, 155] on div "Brianna Mclaughlin" at bounding box center [207, 155] width 140 height 10
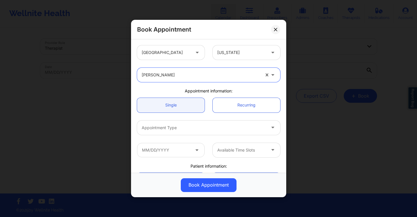
click at [169, 127] on div at bounding box center [204, 127] width 124 height 7
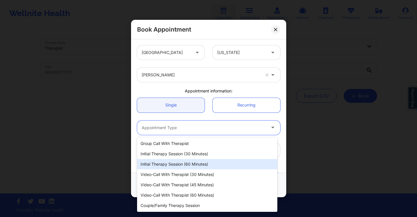
click at [191, 167] on div "Initial Therapy Session (60 minutes)" at bounding box center [207, 164] width 140 height 10
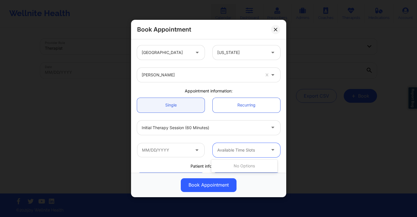
click at [252, 154] on div "Available Time Slots" at bounding box center [240, 150] width 54 height 14
click at [175, 151] on input "text" at bounding box center [171, 150] width 68 height 14
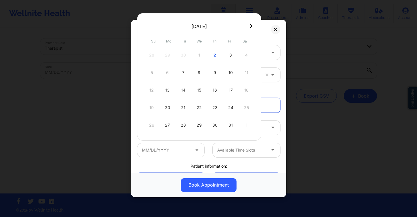
click at [252, 26] on button at bounding box center [251, 26] width 6 height 5
click at [251, 26] on icon at bounding box center [251, 26] width 2 height 4
click at [286, 36] on div "Book Appointment United States Florida Brianna Mclaughlin Appointment informati…" at bounding box center [208, 108] width 417 height 217
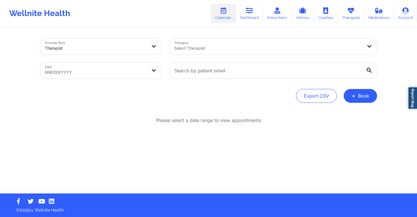
click at [276, 28] on div "Provider Role Therapist Therapist Select Therapist Date MM/DD/YYYY Export CSV +…" at bounding box center [208, 110] width 345 height 165
click at [358, 98] on button "+ Book" at bounding box center [360, 96] width 33 height 14
click at [347, 113] on button "Therapy Session" at bounding box center [351, 113] width 44 height 9
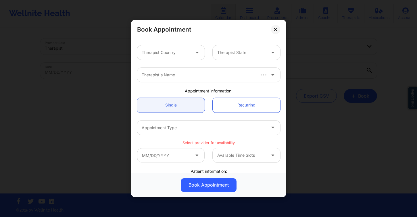
click at [169, 48] on div "Therapist Country" at bounding box center [164, 52] width 54 height 14
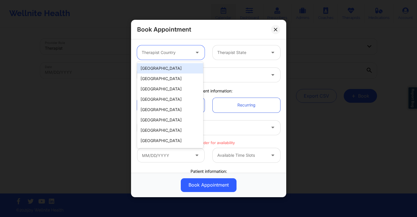
click at [173, 67] on div "[GEOGRAPHIC_DATA]" at bounding box center [170, 68] width 66 height 10
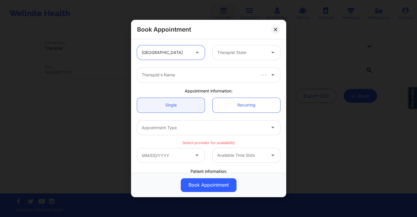
click at [230, 53] on div at bounding box center [241, 52] width 49 height 7
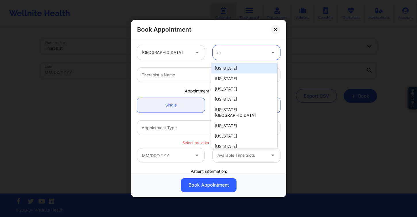
type input "new"
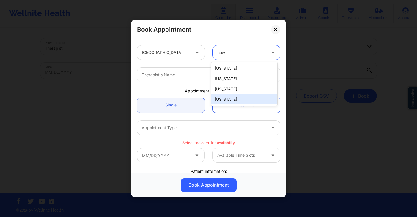
click at [234, 100] on div "[US_STATE]" at bounding box center [244, 99] width 66 height 10
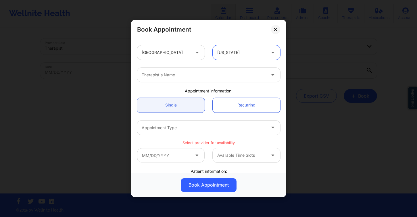
click at [171, 77] on div at bounding box center [204, 75] width 124 height 7
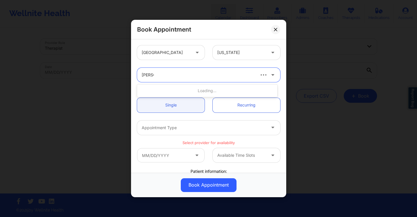
type input "[PERSON_NAME]"
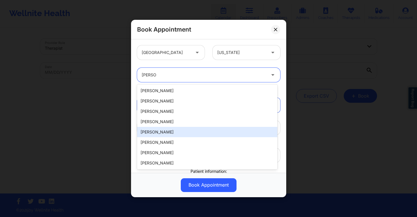
click at [173, 131] on div "[PERSON_NAME]" at bounding box center [207, 132] width 140 height 10
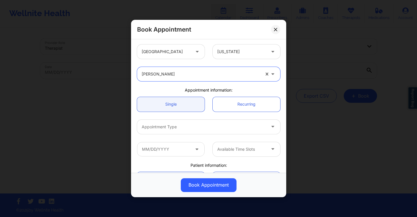
scroll to position [1, 0]
click at [195, 127] on div at bounding box center [204, 126] width 124 height 7
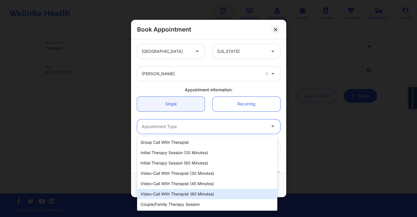
click at [190, 192] on div "Video-Call with Therapist (60 minutes)" at bounding box center [207, 194] width 140 height 10
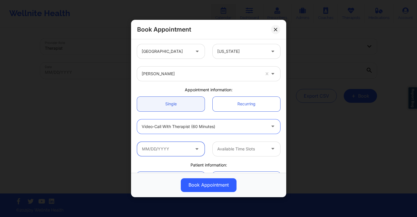
click at [156, 146] on input "text" at bounding box center [171, 149] width 68 height 14
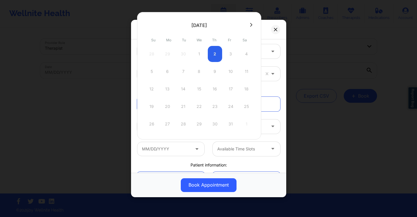
click at [252, 24] on button at bounding box center [251, 24] width 6 height 5
click at [147, 26] on icon at bounding box center [147, 25] width 2 height 4
click at [66, 105] on div "Book Appointment United States New York Audrey Fernandez-Fraser Appointment inf…" at bounding box center [208, 108] width 417 height 217
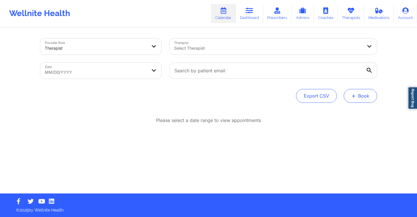
click at [363, 99] on button "+ Book" at bounding box center [360, 96] width 33 height 14
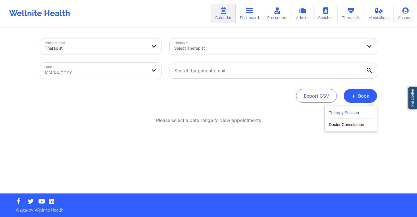
click at [352, 112] on button "Therapy Session" at bounding box center [351, 113] width 44 height 9
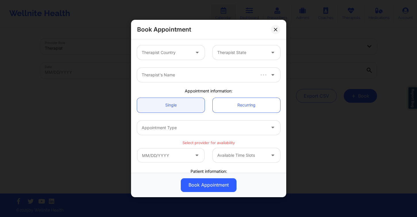
click at [165, 48] on div "Therapist Country" at bounding box center [164, 52] width 54 height 14
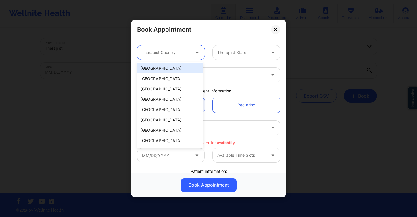
drag, startPoint x: 170, startPoint y: 67, endPoint x: 178, endPoint y: 64, distance: 7.7
click at [170, 67] on div "[GEOGRAPHIC_DATA]" at bounding box center [170, 68] width 66 height 10
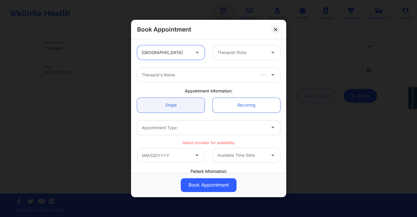
click at [227, 57] on div "Therapist State" at bounding box center [240, 52] width 54 height 14
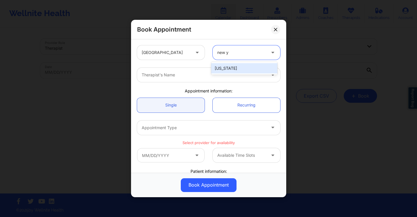
type input "new y"
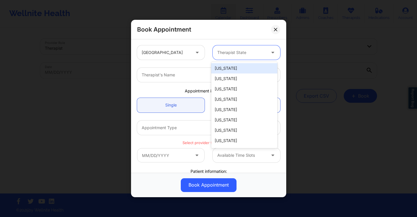
click at [238, 53] on div at bounding box center [241, 52] width 49 height 7
type input "new"
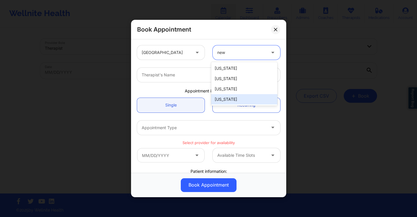
click at [227, 99] on div "[US_STATE]" at bounding box center [244, 99] width 66 height 10
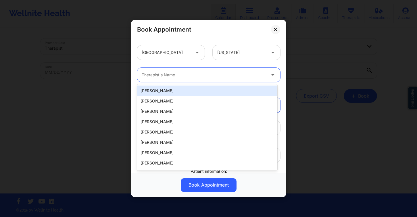
click at [175, 77] on div at bounding box center [204, 75] width 124 height 7
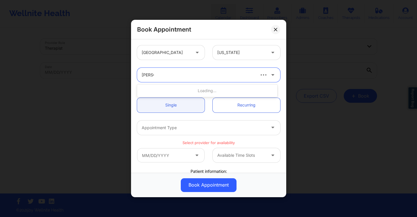
type input "audrey"
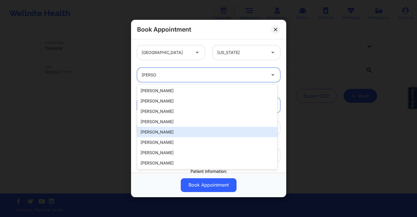
click at [178, 131] on div "[PERSON_NAME]" at bounding box center [207, 132] width 140 height 10
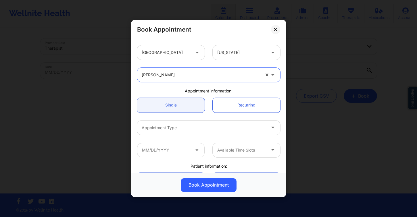
scroll to position [51, 0]
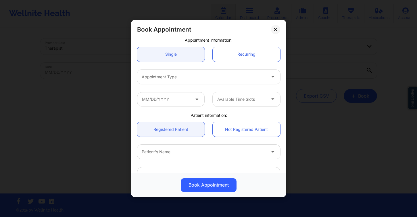
click at [180, 76] on div at bounding box center [204, 77] width 124 height 7
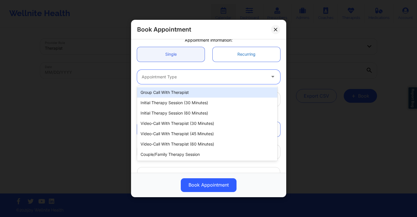
click at [226, 56] on link "Recurring" at bounding box center [247, 54] width 68 height 15
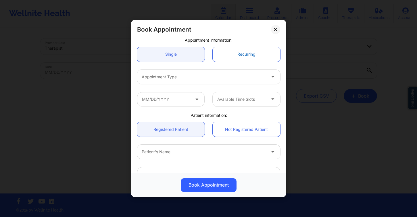
click at [226, 57] on link "Recurring" at bounding box center [247, 54] width 68 height 15
click at [181, 55] on link "Single" at bounding box center [171, 54] width 68 height 15
click at [201, 77] on div at bounding box center [204, 77] width 124 height 7
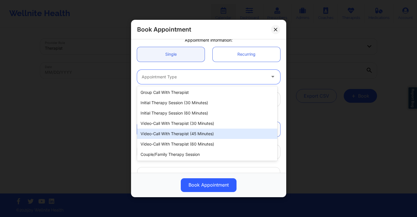
click at [191, 141] on div "Video-Call with Therapist (60 minutes)" at bounding box center [207, 144] width 140 height 10
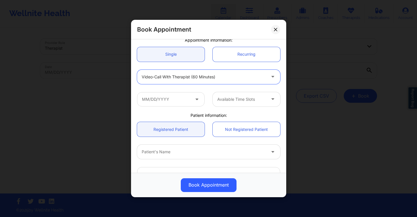
click at [162, 148] on div "Patient's Name" at bounding box center [201, 152] width 129 height 14
type input "jonah"
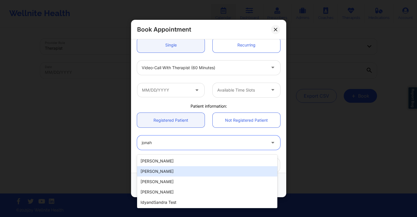
scroll to position [60, 0]
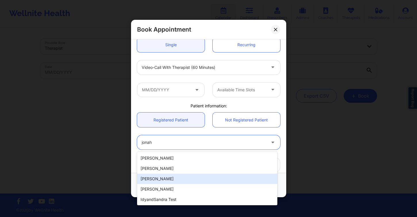
click at [168, 179] on div "[PERSON_NAME]" at bounding box center [207, 179] width 140 height 10
type input "[EMAIL_ADDRESS][DOMAIN_NAME]"
type input "[PHONE_NUMBER]"
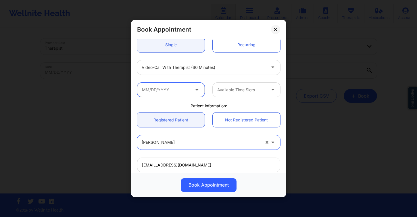
click at [176, 91] on input "text" at bounding box center [171, 90] width 68 height 14
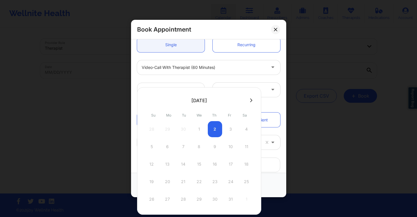
click at [248, 101] on button at bounding box center [251, 100] width 6 height 5
click at [147, 100] on icon at bounding box center [147, 100] width 2 height 4
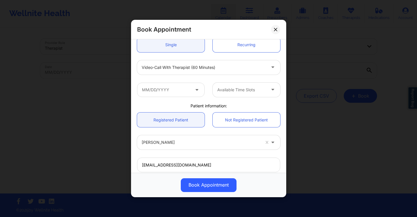
click at [304, 59] on div "Book Appointment United States New York Audrey Fernandez-Fraser Appointment inf…" at bounding box center [208, 108] width 417 height 217
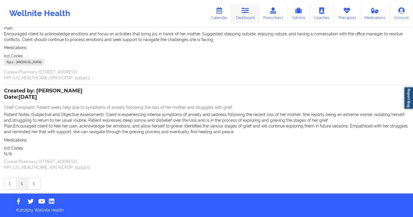
click at [239, 15] on link "Dashboard" at bounding box center [245, 13] width 28 height 19
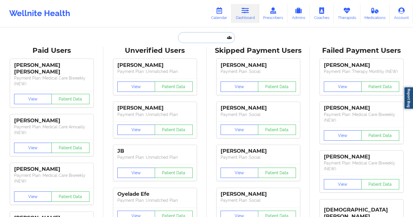
click at [188, 39] on input "text" at bounding box center [206, 37] width 57 height 11
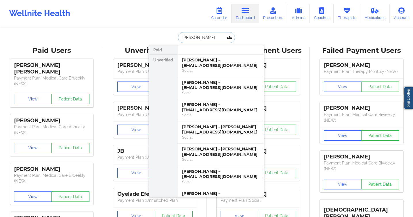
type input "[PERSON_NAME]"
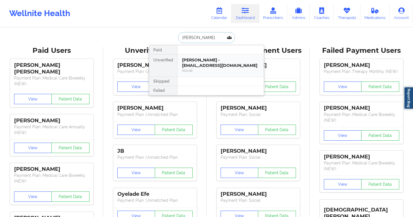
click at [215, 68] on div "[PERSON_NAME] - [EMAIL_ADDRESS][DOMAIN_NAME]" at bounding box center [220, 62] width 77 height 11
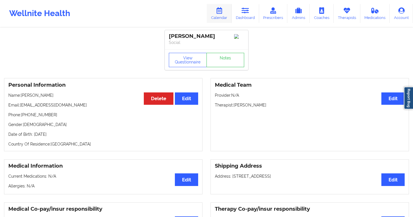
click at [214, 14] on link "Calendar" at bounding box center [219, 13] width 25 height 19
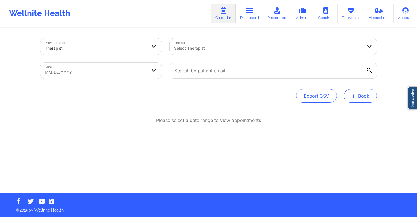
drag, startPoint x: 377, startPoint y: 97, endPoint x: 362, endPoint y: 98, distance: 15.0
click at [376, 97] on div "Provider Role Therapist Therapist Select Therapist Date MM/DD/YYYY Export CSV +…" at bounding box center [208, 110] width 345 height 165
click at [359, 100] on button "+ Book" at bounding box center [360, 96] width 33 height 14
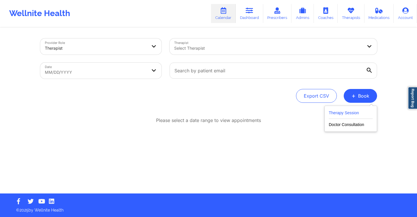
click at [332, 113] on button "Therapy Session" at bounding box center [351, 113] width 44 height 9
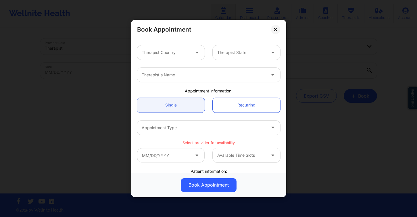
click at [177, 47] on div "Therapist Country" at bounding box center [164, 52] width 54 height 14
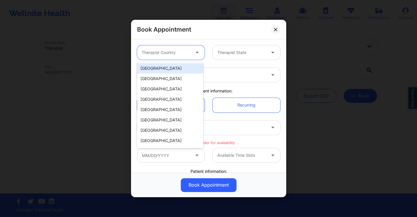
click at [174, 65] on div "[GEOGRAPHIC_DATA]" at bounding box center [170, 68] width 66 height 10
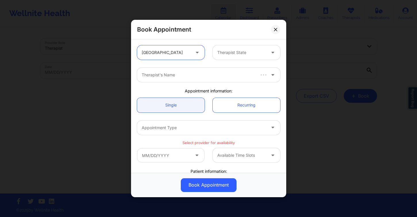
click at [234, 51] on div at bounding box center [241, 52] width 49 height 7
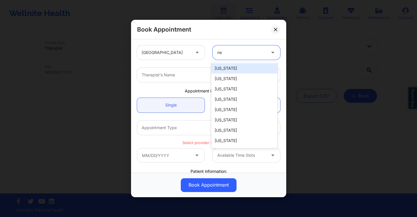
type input "new"
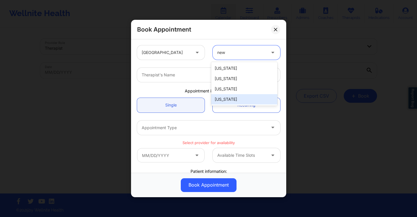
click at [229, 99] on div "[US_STATE]" at bounding box center [244, 99] width 66 height 10
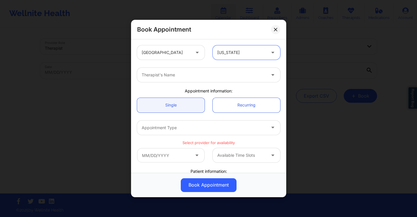
click at [189, 77] on div at bounding box center [204, 75] width 124 height 7
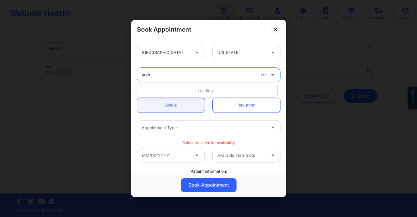
type input "[PERSON_NAME]"
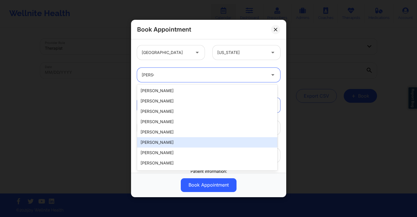
click at [192, 140] on div "[PERSON_NAME]" at bounding box center [207, 142] width 140 height 10
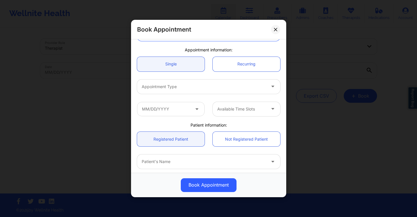
scroll to position [110, 0]
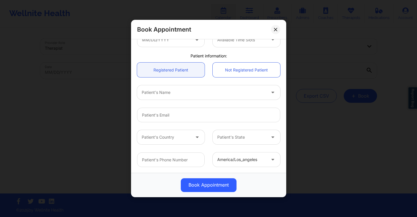
click at [178, 86] on div "Patient's Name" at bounding box center [201, 92] width 129 height 14
type input "jonah"
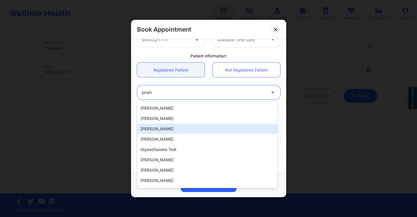
click at [181, 129] on div "[PERSON_NAME]" at bounding box center [207, 129] width 140 height 10
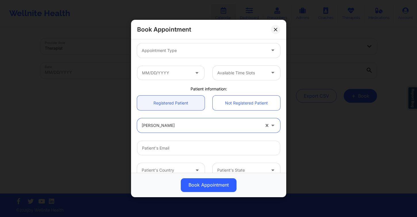
scroll to position [88, 0]
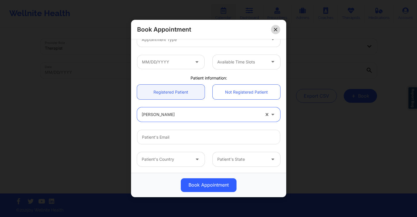
click at [271, 31] on button at bounding box center [275, 29] width 9 height 9
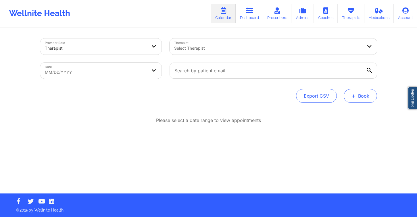
drag, startPoint x: 354, startPoint y: 94, endPoint x: 347, endPoint y: 94, distance: 7.5
click at [355, 94] on span "+" at bounding box center [353, 95] width 4 height 3
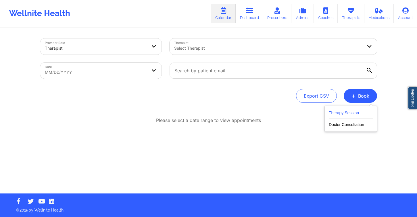
click at [348, 110] on button "Therapy Session" at bounding box center [351, 113] width 44 height 9
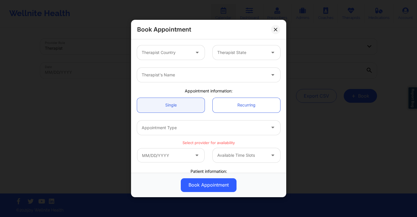
click at [190, 61] on div "Therapist Country Therapist State" at bounding box center [208, 52] width 151 height 22
click at [173, 53] on div at bounding box center [166, 52] width 49 height 7
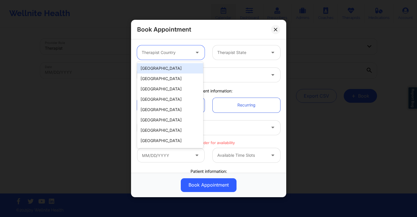
click at [171, 70] on div "[GEOGRAPHIC_DATA]" at bounding box center [170, 68] width 66 height 10
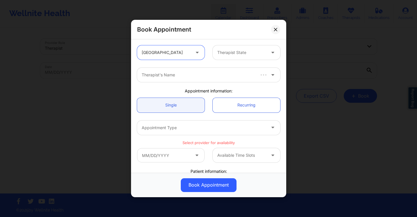
click at [224, 55] on div at bounding box center [241, 52] width 49 height 7
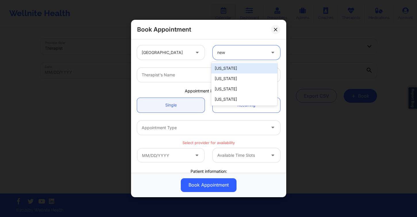
type input "new"
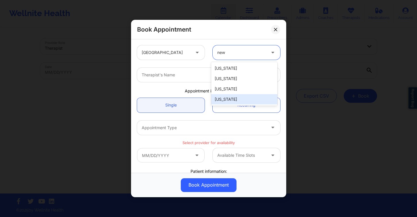
click at [225, 98] on div "[US_STATE]" at bounding box center [244, 99] width 66 height 10
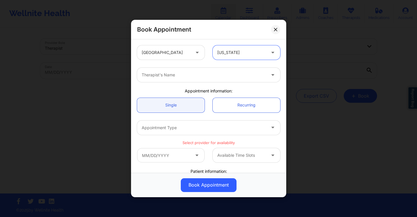
click at [197, 72] on div at bounding box center [204, 75] width 124 height 7
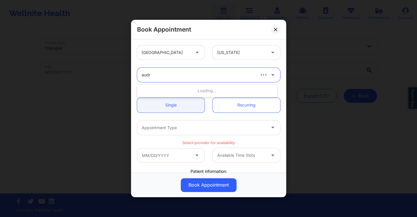
type input "[PERSON_NAME]"
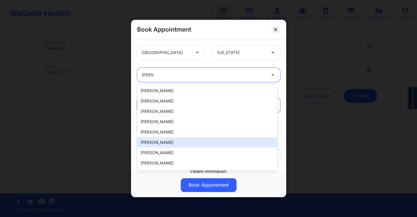
click at [190, 145] on div "[PERSON_NAME]" at bounding box center [207, 142] width 140 height 10
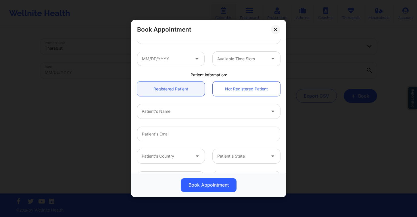
scroll to position [94, 0]
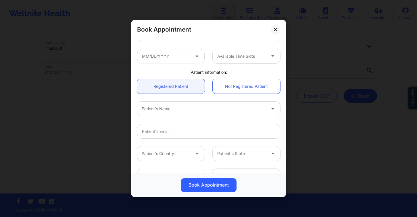
click at [173, 111] on div at bounding box center [204, 108] width 124 height 7
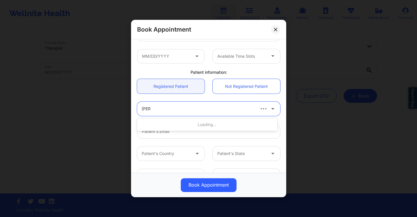
type input "jonah"
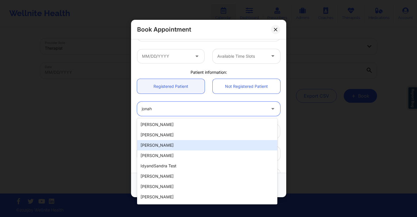
click at [163, 143] on div "[PERSON_NAME]" at bounding box center [207, 145] width 140 height 10
type input "jbautist1@gmail.com"
type input "+1808-352-3788"
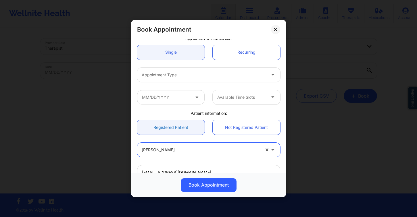
scroll to position [53, 0]
click at [191, 75] on div at bounding box center [204, 75] width 124 height 7
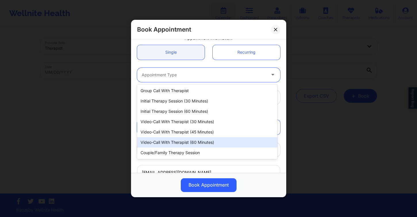
click at [197, 139] on div "Video-Call with Therapist (60 minutes)" at bounding box center [207, 142] width 140 height 10
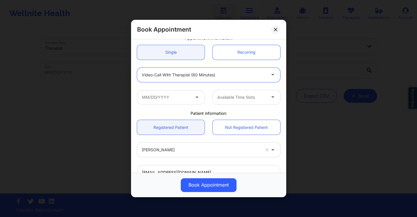
click at [194, 100] on span at bounding box center [197, 97] width 7 height 7
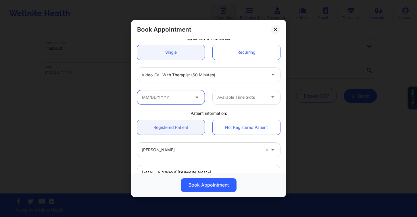
click at [195, 93] on input "text" at bounding box center [171, 97] width 68 height 14
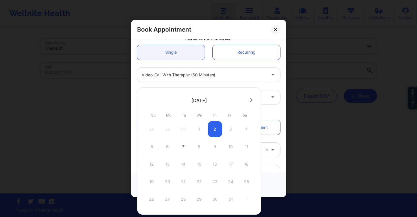
click at [186, 148] on div "7" at bounding box center [183, 147] width 14 height 16
type input "10/07/2025"
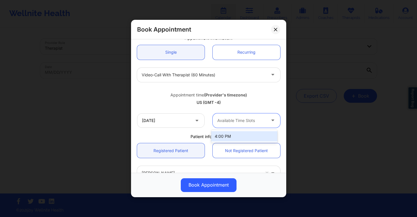
click at [236, 121] on div at bounding box center [241, 120] width 49 height 7
click at [235, 134] on div "4:00 PM" at bounding box center [244, 136] width 66 height 10
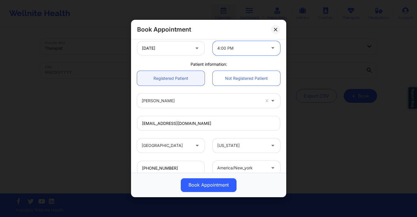
scroll to position [99, 0]
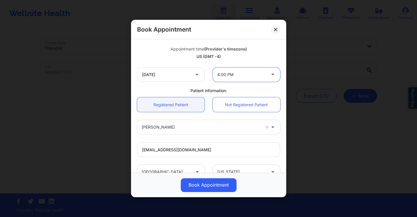
click at [274, 30] on icon at bounding box center [275, 29] width 3 height 3
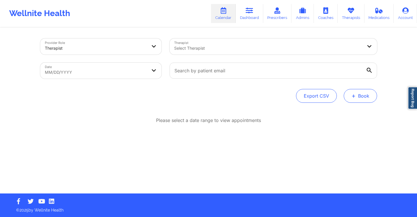
click at [366, 94] on button "+ Book" at bounding box center [360, 96] width 33 height 14
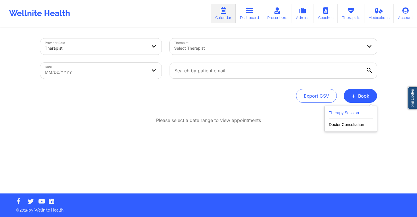
click at [347, 116] on button "Therapy Session" at bounding box center [351, 113] width 44 height 9
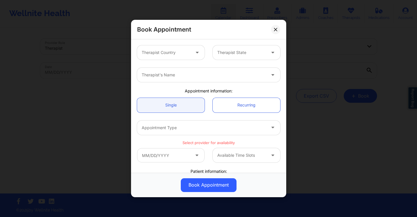
click at [176, 50] on div at bounding box center [166, 52] width 49 height 7
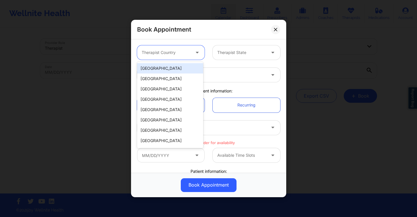
click at [168, 69] on div "[GEOGRAPHIC_DATA]" at bounding box center [170, 68] width 66 height 10
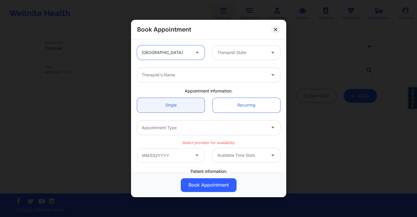
click at [242, 50] on div at bounding box center [241, 52] width 49 height 7
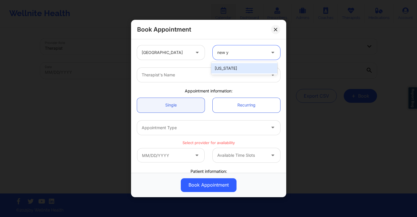
type input "new yo"
drag, startPoint x: 252, startPoint y: 68, endPoint x: 247, endPoint y: 68, distance: 4.9
click at [251, 68] on div "[US_STATE]" at bounding box center [244, 68] width 66 height 10
click at [201, 77] on div at bounding box center [204, 75] width 124 height 7
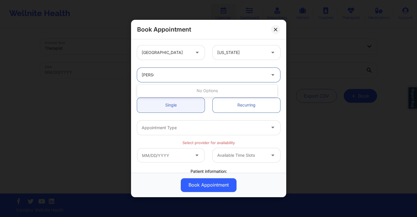
type input "[PERSON_NAME]"
click at [93, 47] on div "Book Appointment United States New York Use Up and Down to choose options, pres…" at bounding box center [208, 108] width 417 height 217
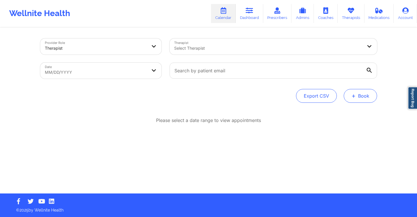
click at [369, 105] on div "Provider Role Therapist Therapist Select Therapist Date MM/DD/YYYY Export CSV +…" at bounding box center [208, 110] width 345 height 165
click at [370, 99] on button "+ Book" at bounding box center [360, 96] width 33 height 14
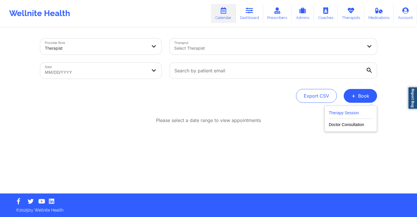
click at [338, 110] on button "Therapy Session" at bounding box center [351, 113] width 44 height 9
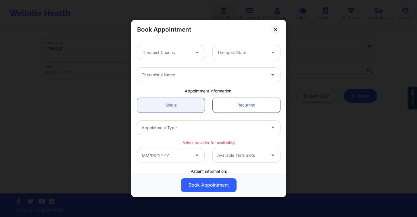
click at [162, 54] on div at bounding box center [166, 52] width 49 height 7
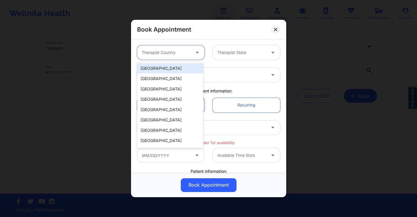
drag, startPoint x: 166, startPoint y: 70, endPoint x: 217, endPoint y: 60, distance: 52.2
click at [166, 70] on div "[GEOGRAPHIC_DATA]" at bounding box center [170, 68] width 66 height 10
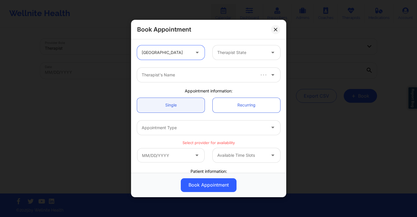
click at [233, 51] on div at bounding box center [241, 52] width 49 height 7
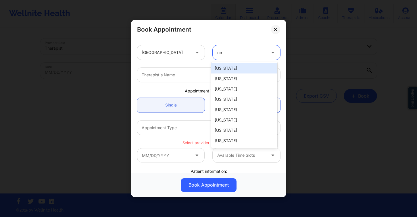
type input "new"
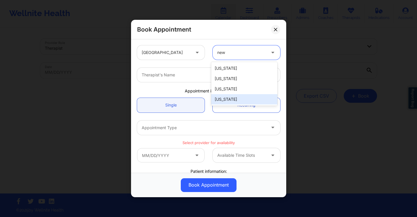
drag, startPoint x: 234, startPoint y: 100, endPoint x: 209, endPoint y: 88, distance: 27.4
click at [234, 100] on div "[US_STATE]" at bounding box center [244, 99] width 66 height 10
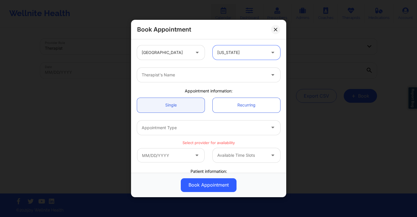
click at [185, 79] on div "Therapist's Name" at bounding box center [201, 75] width 129 height 14
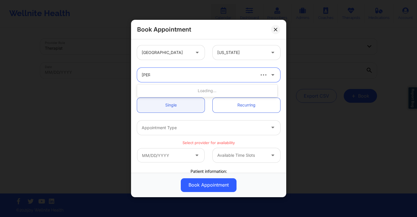
type input "[PERSON_NAME]"
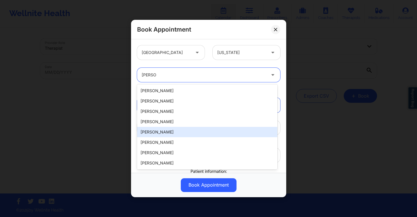
click at [190, 132] on div "[PERSON_NAME]" at bounding box center [207, 132] width 140 height 10
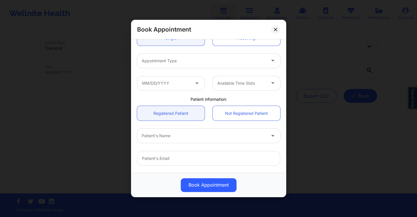
scroll to position [110, 0]
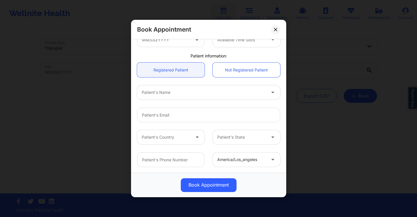
click at [180, 92] on div at bounding box center [204, 92] width 124 height 7
type input "jonah"
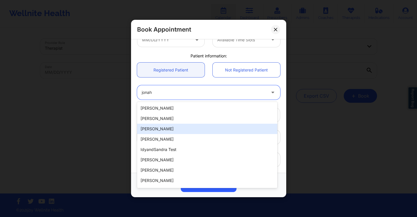
click at [180, 129] on div "[PERSON_NAME]" at bounding box center [207, 129] width 140 height 10
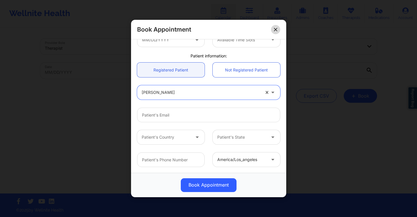
click at [275, 29] on icon at bounding box center [275, 29] width 3 height 3
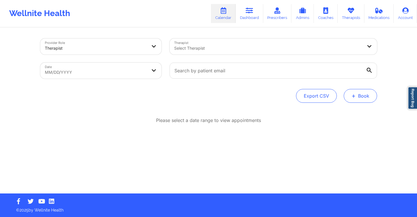
click at [367, 99] on button "+ Book" at bounding box center [360, 96] width 33 height 14
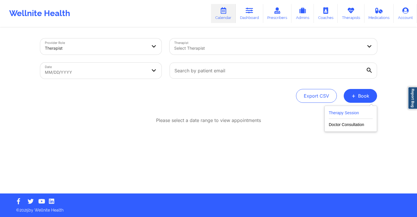
click at [347, 111] on button "Therapy Session" at bounding box center [351, 113] width 44 height 9
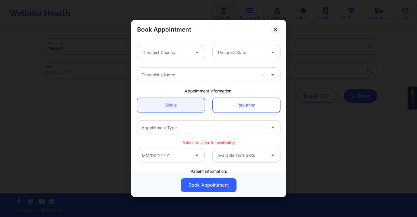
click at [161, 45] on div "Therapist Country Therapist State" at bounding box center [208, 52] width 151 height 22
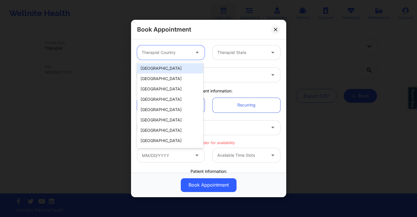
click at [166, 55] on div at bounding box center [166, 52] width 49 height 7
click at [168, 68] on div "[GEOGRAPHIC_DATA]" at bounding box center [170, 68] width 66 height 10
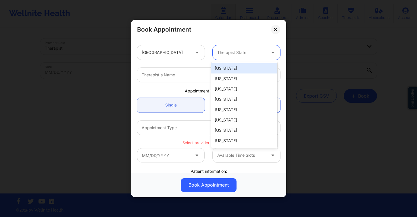
click at [232, 51] on div at bounding box center [241, 52] width 49 height 7
type input "new"
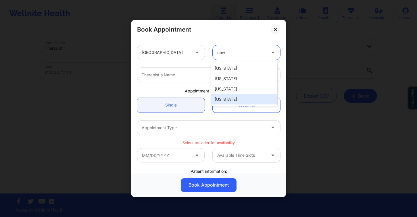
click at [230, 96] on div "[US_STATE]" at bounding box center [244, 99] width 66 height 10
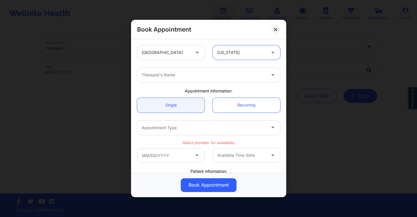
click at [189, 78] on div "Therapist's Name" at bounding box center [201, 75] width 129 height 14
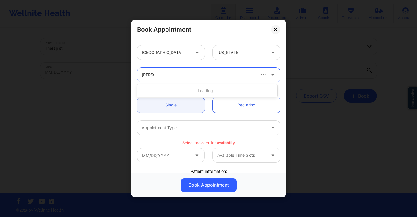
type input "audrey"
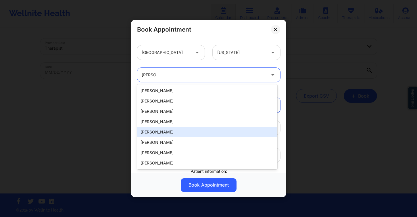
click at [206, 130] on div "Audrey Fernandez-Fraser" at bounding box center [207, 132] width 140 height 10
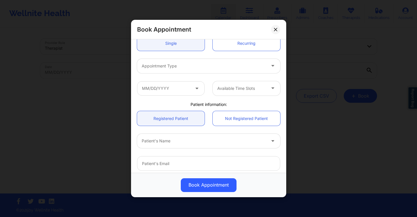
scroll to position [110, 0]
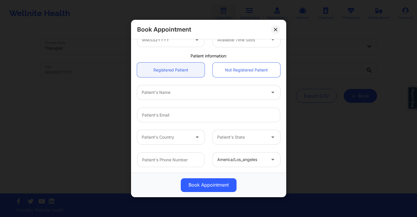
click at [161, 93] on div at bounding box center [204, 92] width 124 height 7
type input "jonah"
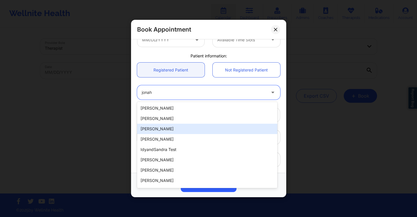
click at [174, 129] on div "Jonah Bautista" at bounding box center [207, 129] width 140 height 10
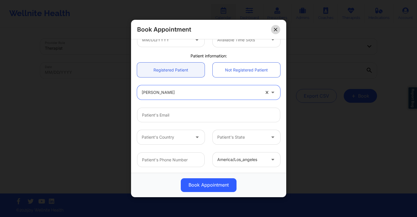
click at [277, 31] on button at bounding box center [275, 29] width 9 height 9
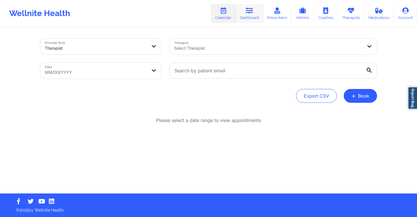
click at [257, 15] on link "Dashboard" at bounding box center [250, 13] width 28 height 19
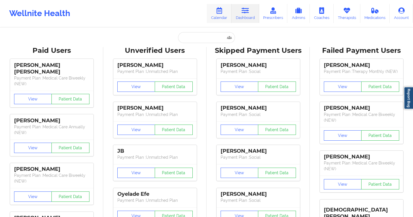
click at [226, 14] on link "Calendar" at bounding box center [219, 13] width 25 height 19
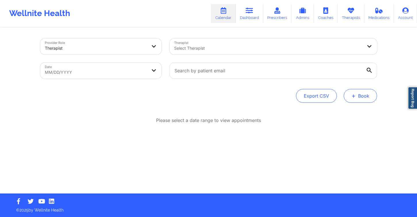
click at [366, 101] on button "+ Book" at bounding box center [360, 96] width 33 height 14
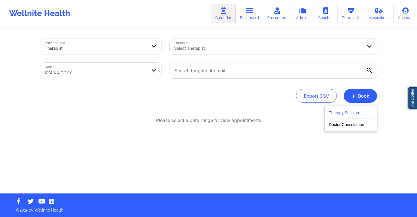
click at [349, 111] on button "Therapy Session" at bounding box center [351, 113] width 44 height 9
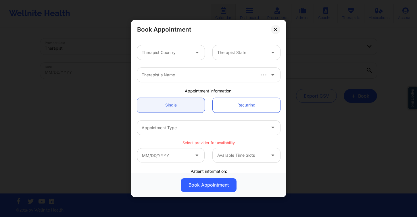
click at [180, 53] on div at bounding box center [166, 52] width 49 height 7
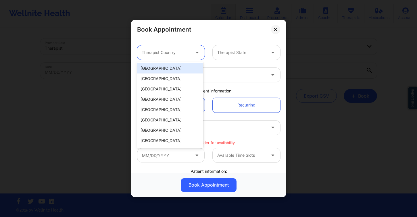
click at [183, 66] on div "[GEOGRAPHIC_DATA]" at bounding box center [170, 68] width 66 height 10
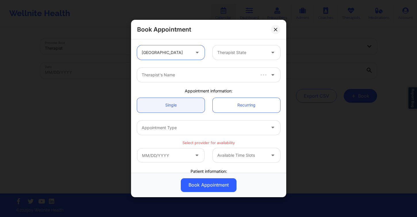
click at [217, 51] on div at bounding box center [241, 52] width 49 height 7
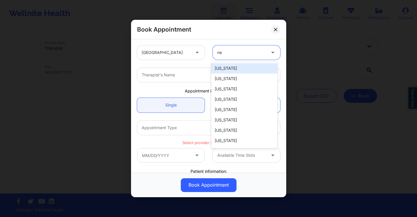
type input "new"
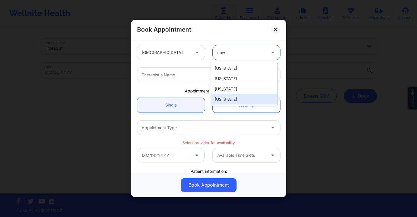
click at [229, 96] on div "[US_STATE]" at bounding box center [244, 99] width 66 height 10
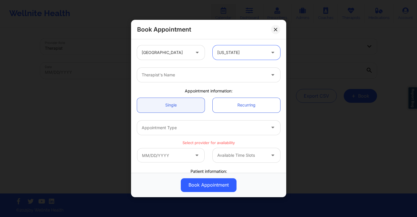
click at [180, 77] on div at bounding box center [204, 75] width 124 height 7
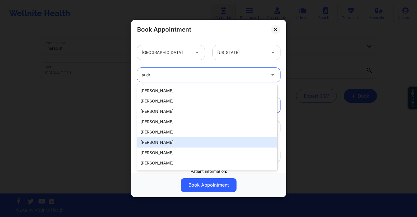
type input "audre"
click at [191, 143] on div "Audrey Fernandez-Fraser" at bounding box center [207, 142] width 140 height 10
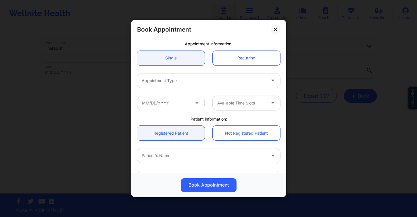
scroll to position [110, 0]
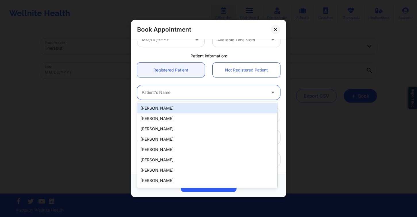
click at [176, 98] on div "Patient's Name" at bounding box center [201, 92] width 129 height 14
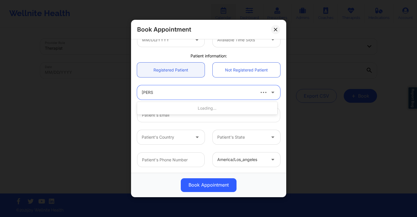
type input "jonah ba"
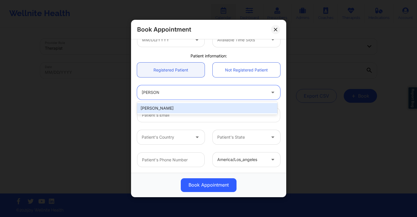
click at [168, 110] on div "Jonah Bautista" at bounding box center [207, 108] width 140 height 10
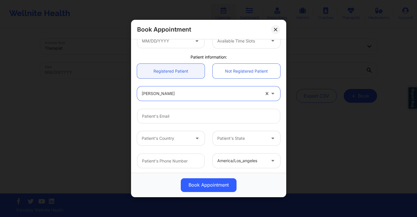
scroll to position [39, 0]
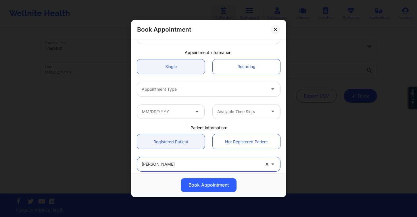
click at [274, 31] on button at bounding box center [275, 29] width 9 height 9
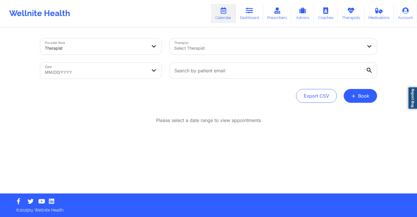
drag, startPoint x: 380, startPoint y: 41, endPoint x: 401, endPoint y: 26, distance: 26.4
click at [380, 41] on div "Therapist Select Therapist" at bounding box center [272, 46] width 215 height 24
click at [405, 11] on icon at bounding box center [405, 10] width 7 height 6
click at [367, 96] on button "+ Book" at bounding box center [360, 96] width 33 height 14
click at [334, 112] on button "Therapy Session" at bounding box center [351, 113] width 44 height 9
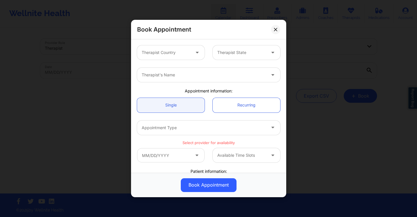
click at [165, 53] on div at bounding box center [166, 52] width 49 height 7
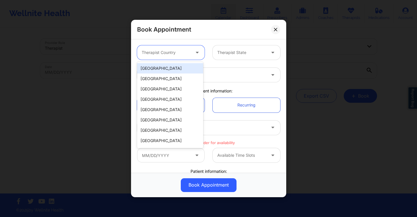
click at [165, 71] on div "[GEOGRAPHIC_DATA]" at bounding box center [170, 68] width 66 height 10
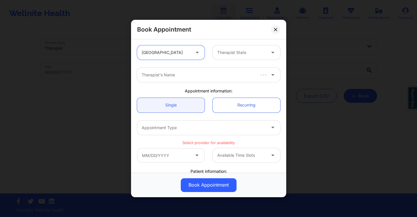
click at [215, 55] on div "Therapist State" at bounding box center [240, 52] width 54 height 14
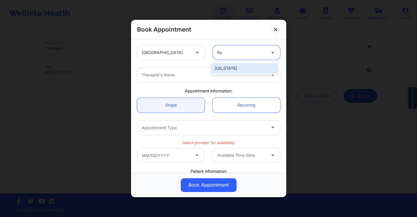
type input "[PERSON_NAME]"
drag, startPoint x: 225, startPoint y: 63, endPoint x: 215, endPoint y: 70, distance: 11.7
click at [224, 64] on div "[US_STATE]" at bounding box center [244, 68] width 66 height 10
click at [206, 74] on div at bounding box center [204, 75] width 124 height 7
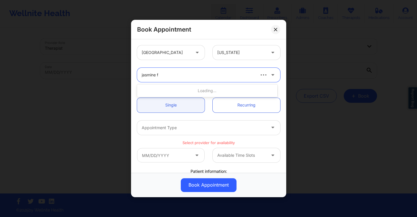
type input "jasmine fe"
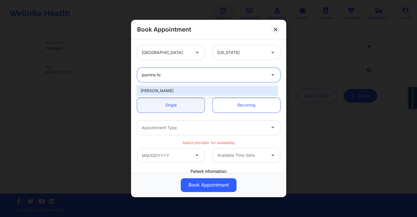
click at [188, 92] on div "[PERSON_NAME]" at bounding box center [207, 91] width 140 height 10
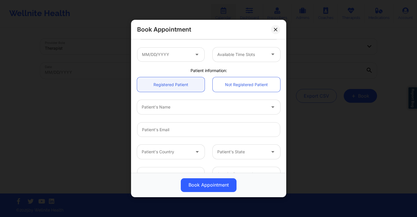
scroll to position [97, 0]
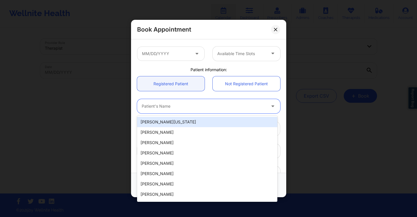
click at [164, 106] on div at bounding box center [204, 106] width 124 height 7
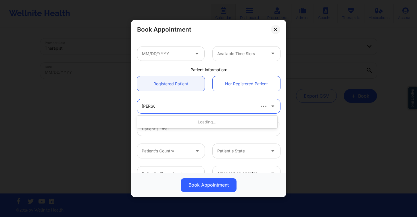
type input "[PERSON_NAME] le"
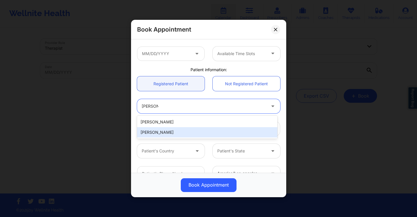
click at [165, 131] on div "[PERSON_NAME]" at bounding box center [207, 132] width 140 height 10
type input "[EMAIL_ADDRESS][DOMAIN_NAME]"
type input "[PHONE_NUMBER]"
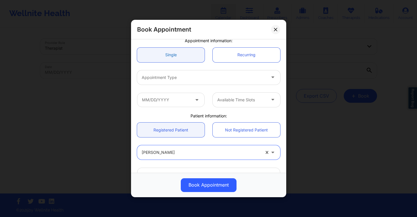
scroll to position [36, 0]
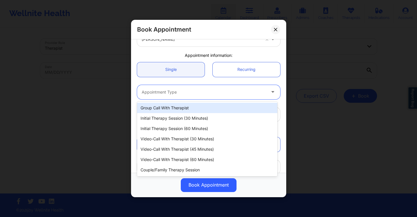
click at [183, 91] on div at bounding box center [204, 92] width 124 height 7
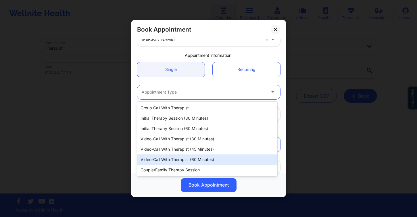
drag, startPoint x: 218, startPoint y: 157, endPoint x: 216, endPoint y: 156, distance: 3.0
click at [218, 157] on div "Video-Call with Therapist (60 minutes)" at bounding box center [207, 160] width 140 height 10
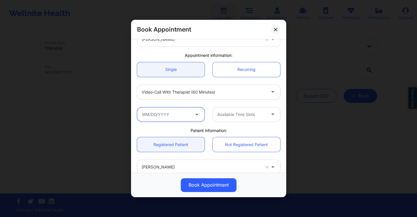
click at [160, 116] on input "text" at bounding box center [171, 114] width 68 height 14
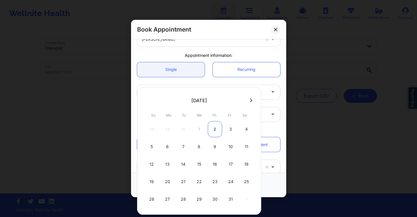
click at [212, 130] on div "2" at bounding box center [215, 129] width 14 height 16
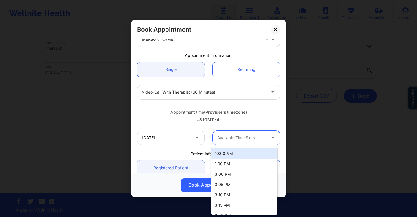
click at [235, 134] on div "Available Time Slots" at bounding box center [240, 138] width 54 height 14
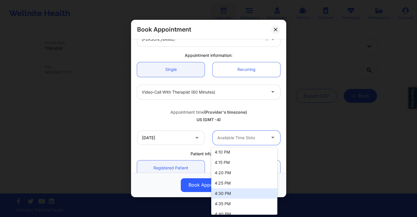
scroll to position [214, 0]
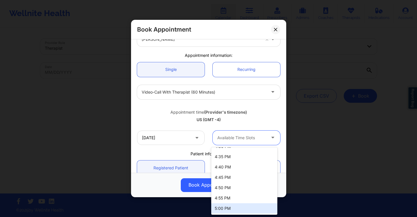
click at [232, 207] on div "5:00 PM" at bounding box center [244, 208] width 66 height 10
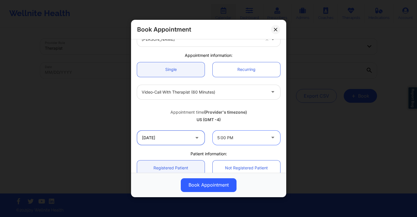
click at [165, 138] on input "[DATE]" at bounding box center [171, 138] width 68 height 14
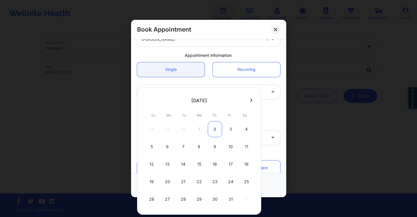
click at [216, 129] on div "2" at bounding box center [215, 129] width 14 height 16
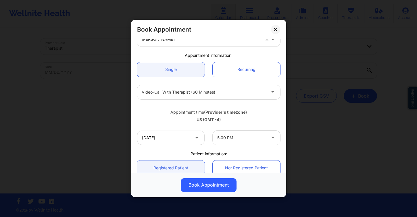
click at [209, 92] on div at bounding box center [204, 92] width 124 height 7
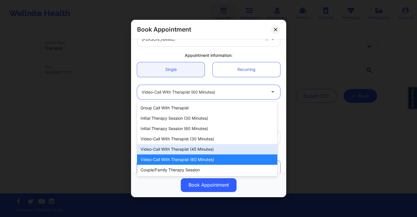
click at [209, 146] on div "Video-Call with Therapist (45 minutes)" at bounding box center [207, 149] width 140 height 10
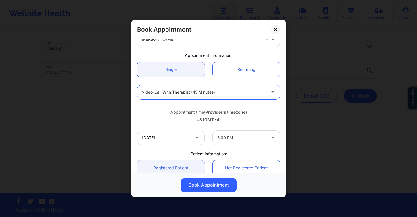
click at [247, 140] on div at bounding box center [241, 137] width 49 height 7
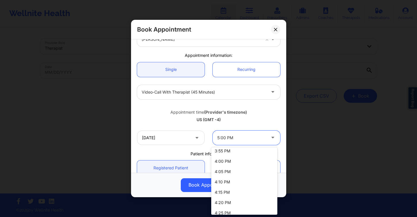
scroll to position [245, 0]
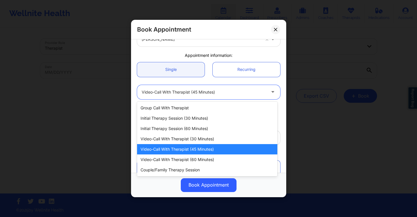
click at [195, 94] on div at bounding box center [204, 92] width 124 height 7
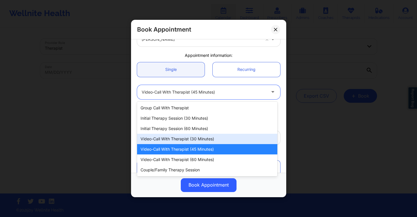
click at [201, 141] on div "Video-Call with Therapist (30 minutes)" at bounding box center [207, 139] width 140 height 10
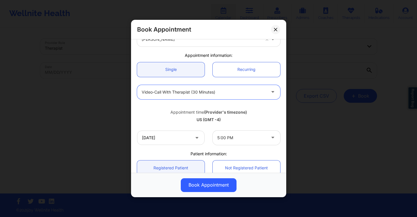
click at [221, 137] on div at bounding box center [241, 137] width 49 height 7
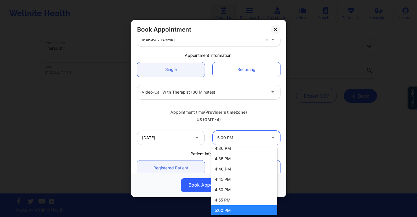
scroll to position [400, 0]
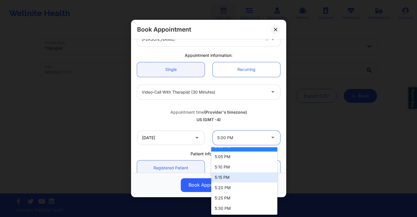
click at [172, 110] on div "Appointment time (Provider's timezone)" at bounding box center [208, 112] width 143 height 6
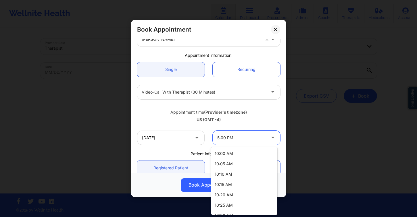
click at [243, 142] on div "5:00 PM" at bounding box center [241, 138] width 49 height 14
click at [176, 141] on input "[DATE]" at bounding box center [171, 138] width 68 height 14
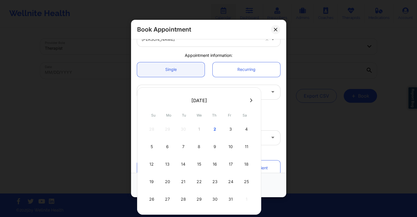
click at [278, 118] on div "Appointment time (Provider's timezone) [GEOGRAPHIC_DATA] (GMT -4)" at bounding box center [208, 114] width 151 height 15
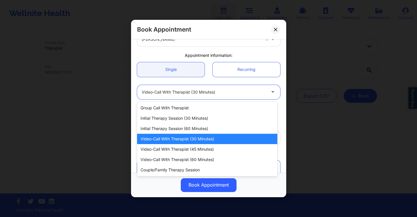
click at [242, 92] on div at bounding box center [204, 92] width 124 height 7
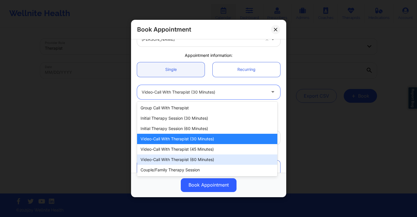
click at [203, 160] on div "Video-Call with Therapist (60 minutes)" at bounding box center [207, 160] width 140 height 10
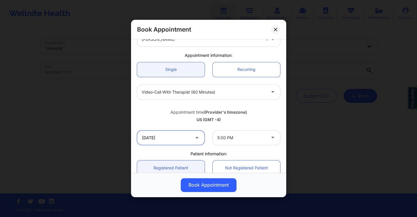
click at [178, 137] on input "[DATE]" at bounding box center [171, 138] width 68 height 14
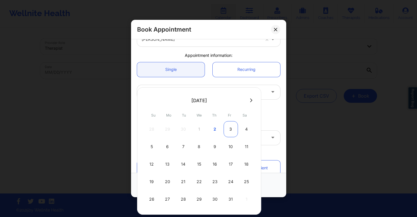
click at [232, 131] on div "3" at bounding box center [231, 129] width 14 height 16
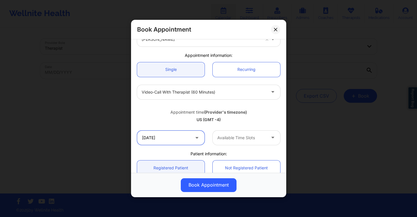
click at [178, 139] on input "[DATE]" at bounding box center [171, 138] width 68 height 14
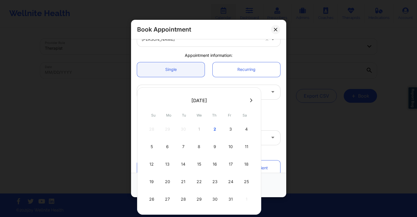
click at [209, 129] on div "2" at bounding box center [215, 129] width 14 height 16
type input "[DATE]"
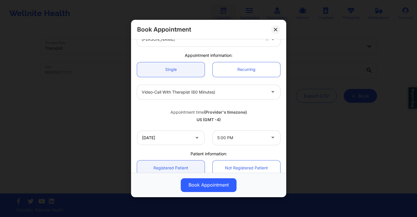
click at [247, 145] on div "[DATE] 5:00 PM" at bounding box center [208, 138] width 151 height 22
click at [251, 138] on div at bounding box center [241, 137] width 49 height 7
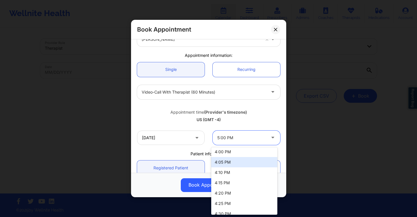
scroll to position [338, 0]
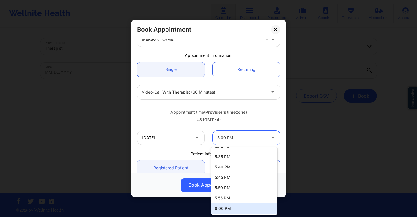
click at [240, 207] on div "6:00 PM" at bounding box center [244, 208] width 66 height 10
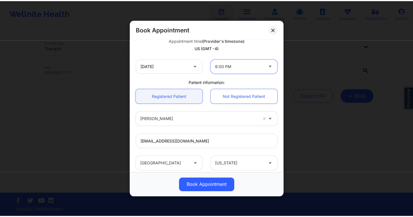
scroll to position [165, 0]
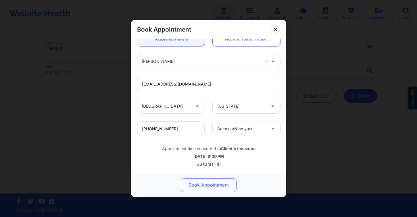
click at [216, 190] on button "Book Appointment" at bounding box center [209, 185] width 56 height 14
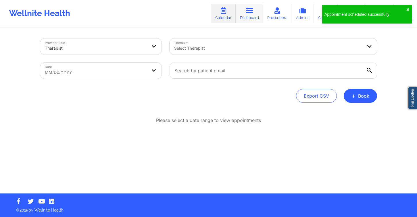
click at [257, 15] on link "Dashboard" at bounding box center [250, 13] width 28 height 19
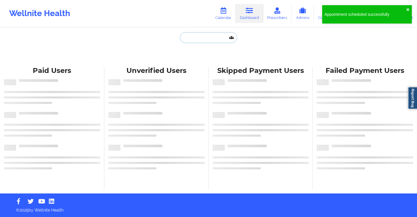
click at [198, 38] on input "text" at bounding box center [208, 37] width 57 height 11
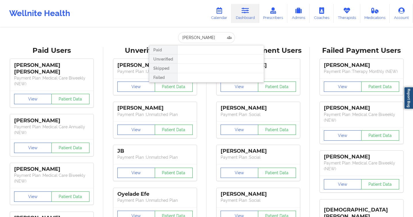
drag, startPoint x: 261, startPoint y: 34, endPoint x: 251, endPoint y: 21, distance: 16.3
click at [261, 33] on div "[PERSON_NAME] Paid Unverified Skipped Failed" at bounding box center [206, 37] width 115 height 11
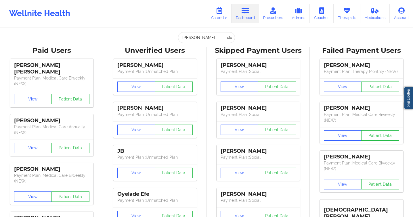
click at [249, 18] on link "Dashboard" at bounding box center [245, 13] width 28 height 19
click at [203, 39] on input "[PERSON_NAME]" at bounding box center [206, 37] width 57 height 11
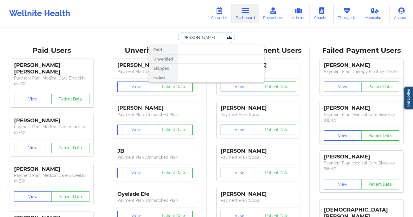
click at [203, 39] on input "[PERSON_NAME]" at bounding box center [206, 37] width 57 height 11
paste input "[EMAIL_ADDRESS][DOMAIN_NAME]"
type input "[EMAIL_ADDRESS][DOMAIN_NAME]"
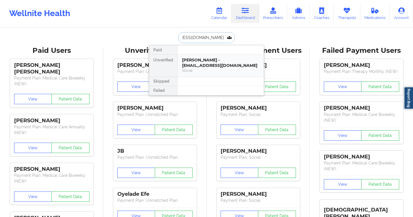
click at [213, 69] on div "Social" at bounding box center [220, 70] width 77 height 5
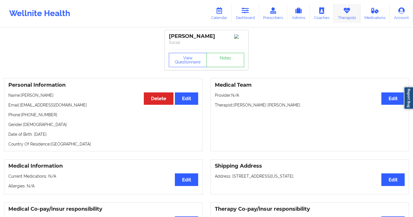
click at [337, 15] on link "Therapists" at bounding box center [346, 13] width 27 height 19
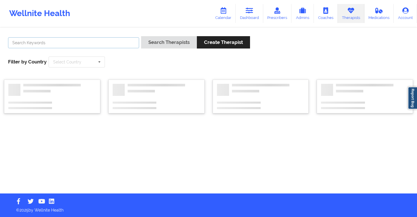
click at [69, 43] on input "text" at bounding box center [73, 42] width 131 height 11
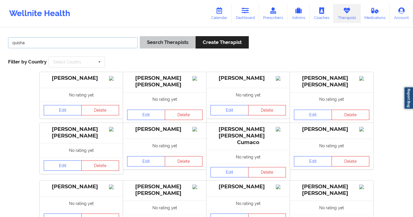
type input "quisha"
click at [156, 43] on button "Search Therapists" at bounding box center [168, 42] width 56 height 12
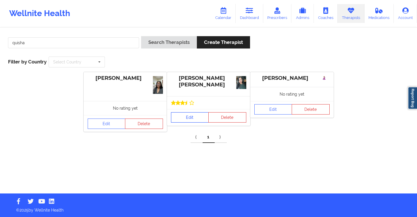
click at [178, 115] on link "Edit" at bounding box center [190, 117] width 38 height 10
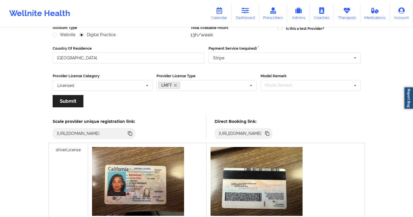
scroll to position [119, 0]
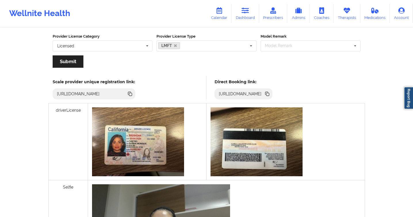
click at [269, 93] on icon at bounding box center [267, 94] width 3 height 3
click at [216, 15] on link "Calendar" at bounding box center [219, 13] width 25 height 19
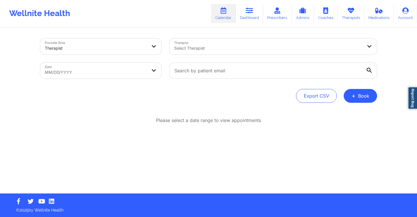
click at [113, 68] on body "Wellnite Health Calendar Dashboard Prescribers Admins Coaches Therapists Medica…" at bounding box center [208, 108] width 417 height 217
select select "2025-8"
select select "2025-9"
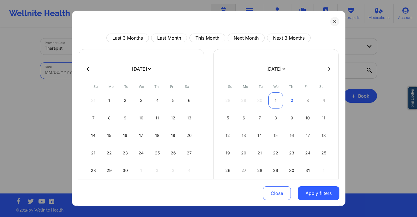
click at [270, 100] on div "1" at bounding box center [275, 101] width 15 height 16
select select "2025-9"
select select "2025-10"
select select "2025-9"
select select "2025-10"
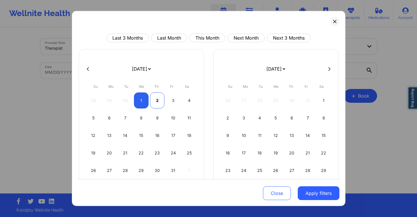
click at [158, 101] on div "2" at bounding box center [157, 101] width 15 height 16
select select "2025-9"
select select "2025-10"
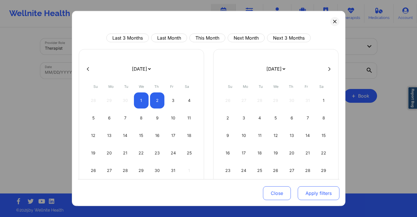
click at [322, 197] on button "Apply filters" at bounding box center [319, 193] width 42 height 14
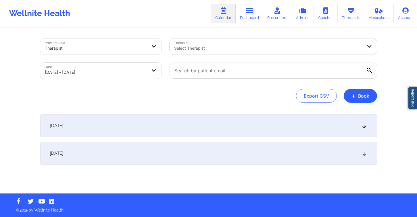
click at [186, 49] on div at bounding box center [268, 48] width 188 height 7
type input "jazmin robe"
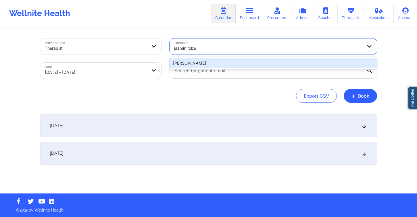
click at [197, 64] on div "[PERSON_NAME]" at bounding box center [273, 63] width 207 height 10
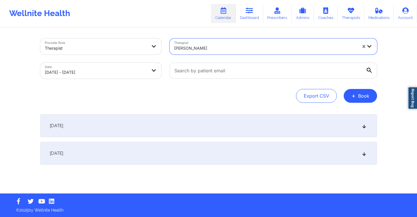
click at [88, 124] on div "[DATE]" at bounding box center [208, 125] width 337 height 23
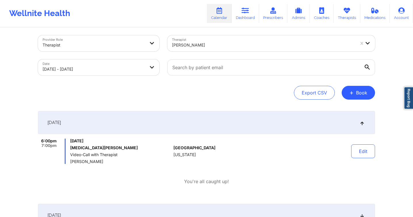
scroll to position [7, 0]
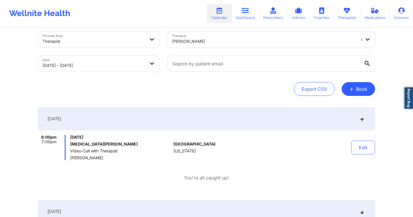
click at [221, 44] on div at bounding box center [263, 41] width 183 height 7
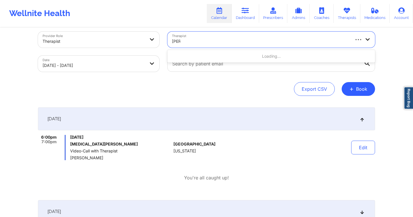
type input "[PERSON_NAME]"
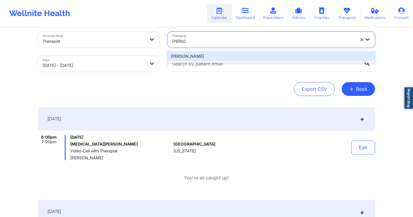
click at [234, 58] on div "[PERSON_NAME]" at bounding box center [270, 56] width 207 height 10
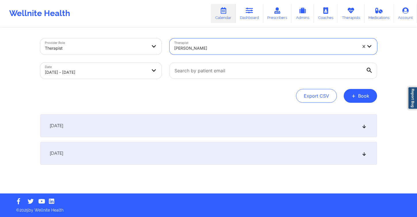
click at [170, 117] on div "[DATE]" at bounding box center [208, 125] width 337 height 23
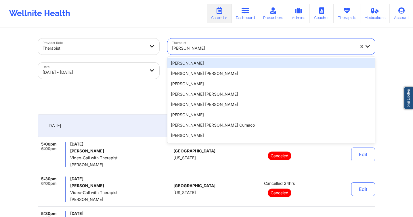
click at [199, 47] on div at bounding box center [263, 48] width 183 height 7
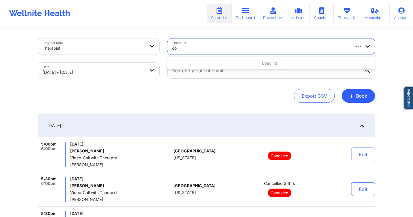
type input "colis"
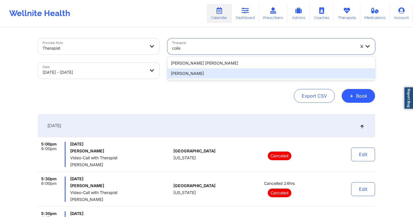
click at [252, 72] on div "[PERSON_NAME]" at bounding box center [270, 73] width 207 height 10
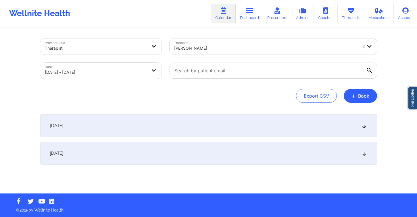
click at [141, 113] on div "Provider Role Therapist Therapist [PERSON_NAME] Date [DATE] - [DATE] Export CSV…" at bounding box center [208, 110] width 345 height 165
drag, startPoint x: 163, startPoint y: 139, endPoint x: 180, endPoint y: 131, distance: 18.2
click at [163, 139] on div "[DATE] No appointments [DATE] No appointments" at bounding box center [208, 139] width 337 height 51
click at [185, 128] on div "[DATE]" at bounding box center [208, 125] width 337 height 23
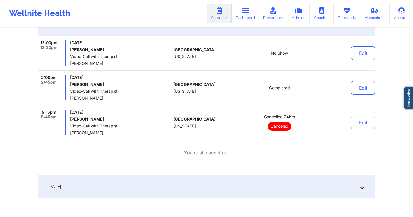
scroll to position [101, 0]
